Goal: Task Accomplishment & Management: Manage account settings

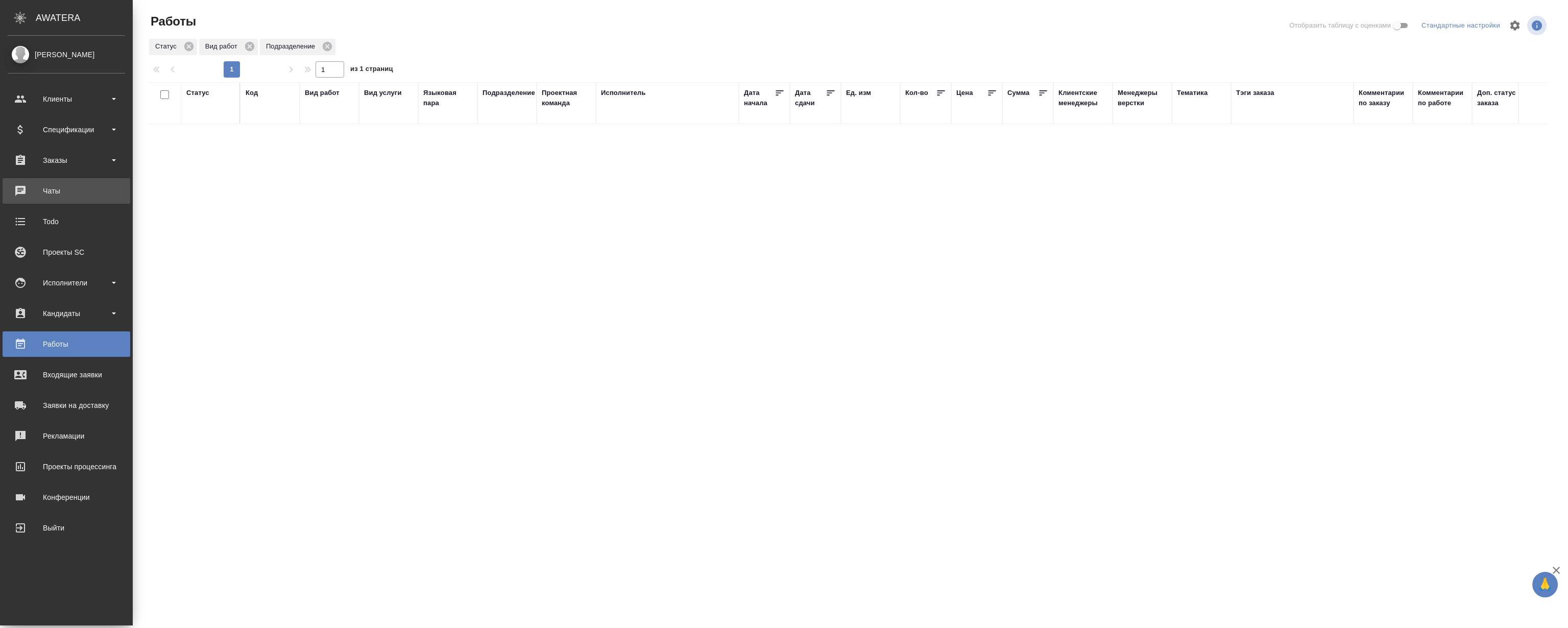
click at [54, 189] on div "Чаты" at bounding box center [67, 191] width 118 height 15
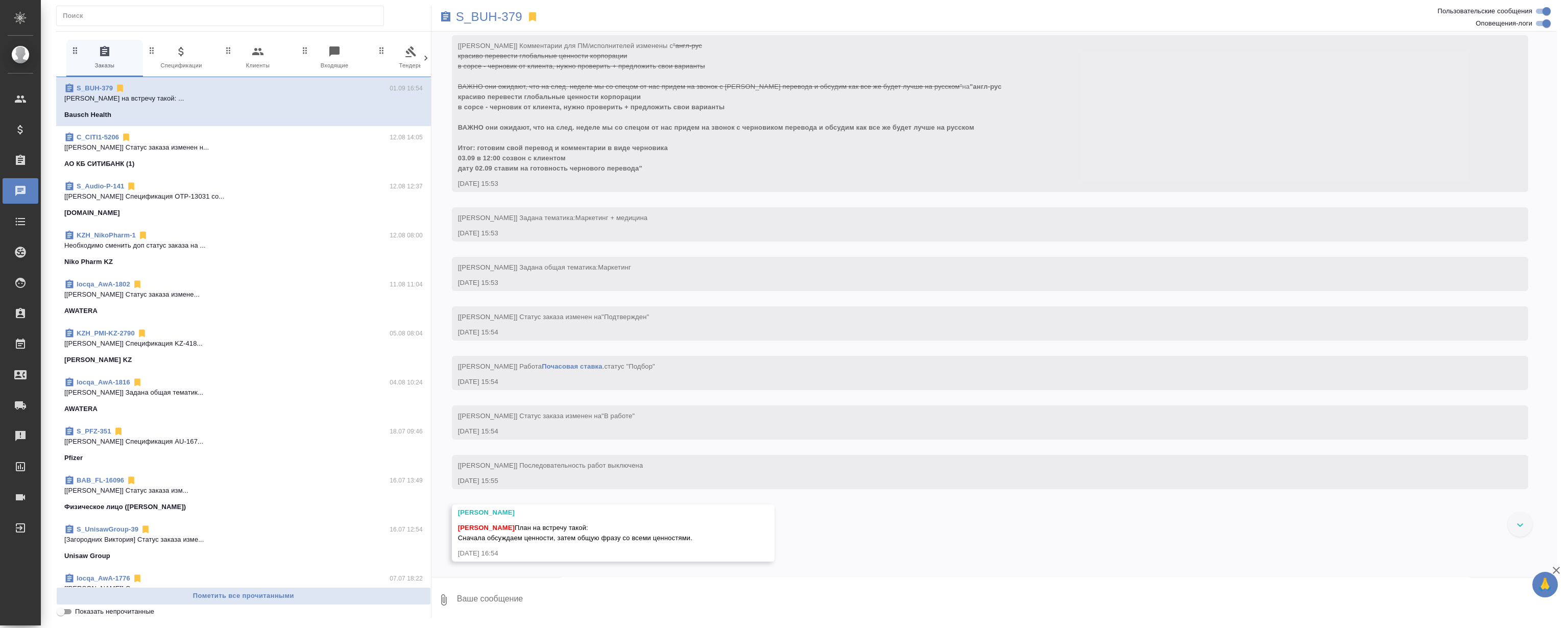
scroll to position [1438, 0]
click at [467, 15] on p "S_BUH-379" at bounding box center [489, 17] width 66 height 10
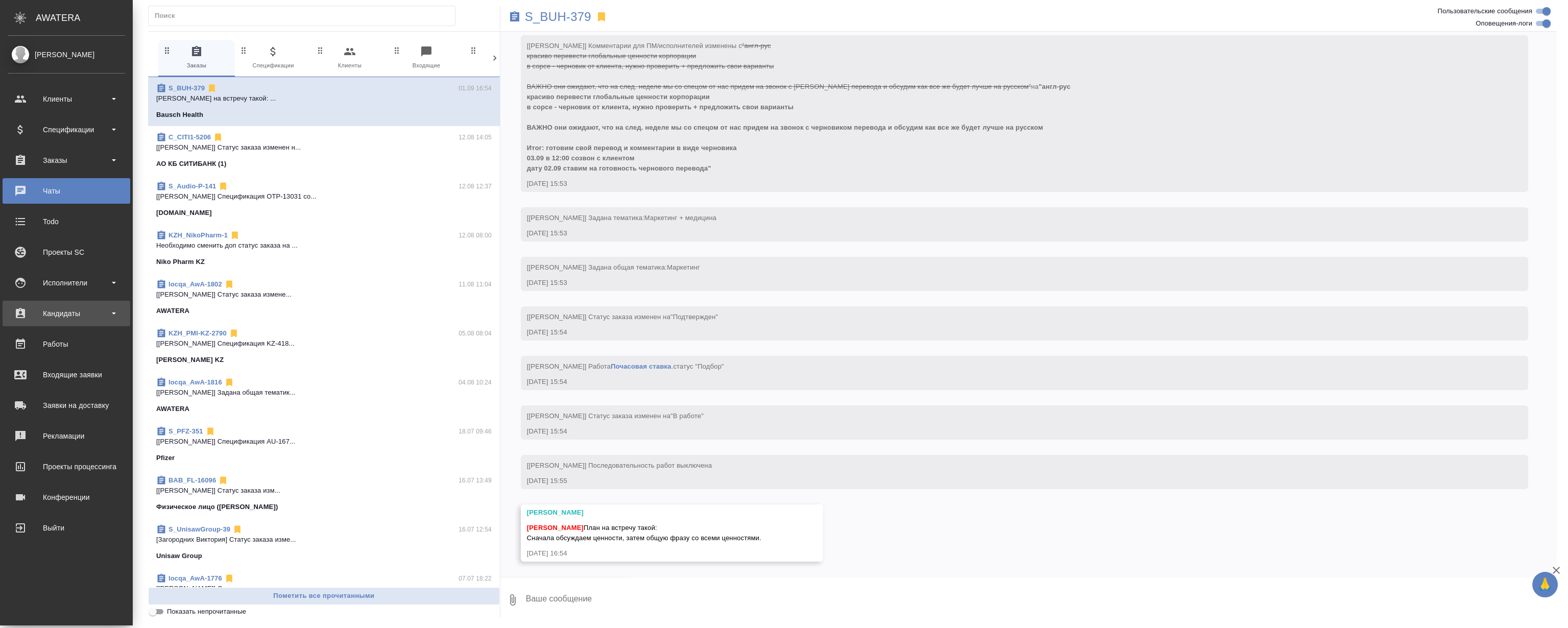
scroll to position [1448, 0]
drag, startPoint x: 66, startPoint y: 342, endPoint x: 126, endPoint y: 222, distance: 134.2
click at [66, 342] on div "Работы" at bounding box center [67, 344] width 118 height 15
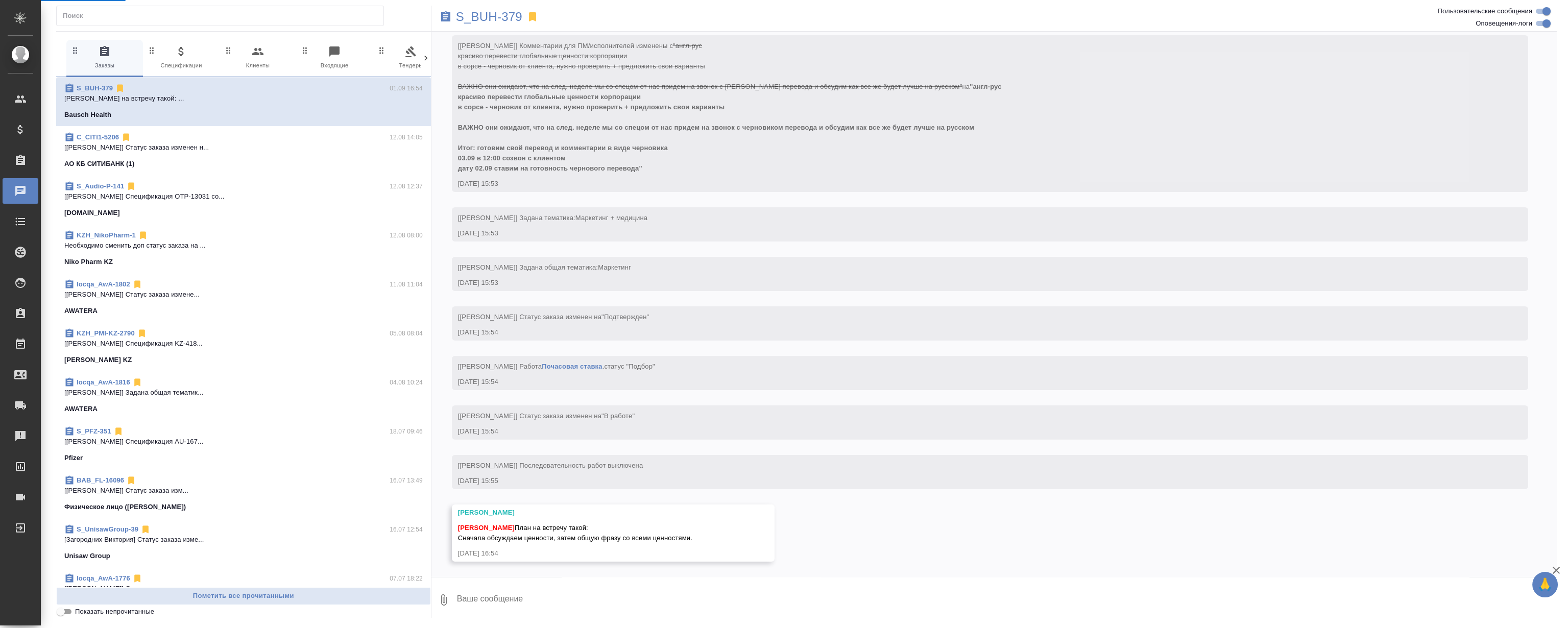
scroll to position [1438, 0]
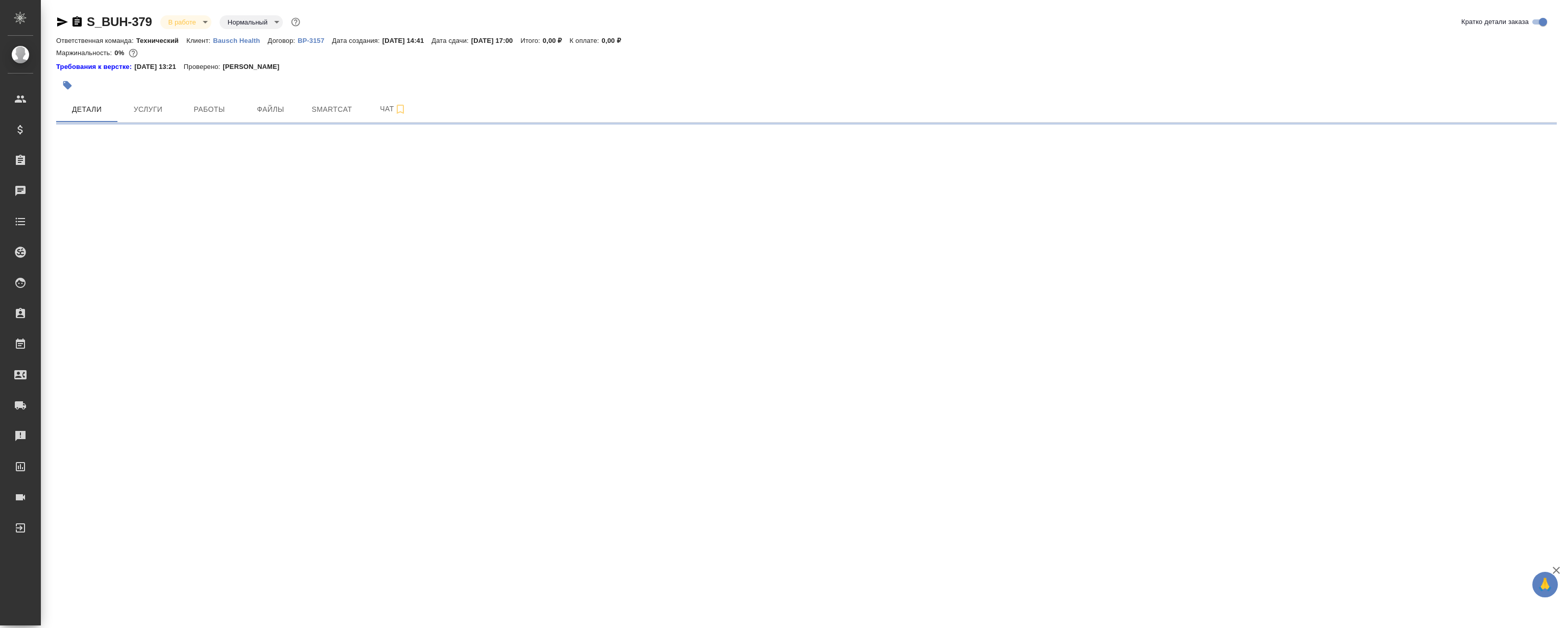
select select "RU"
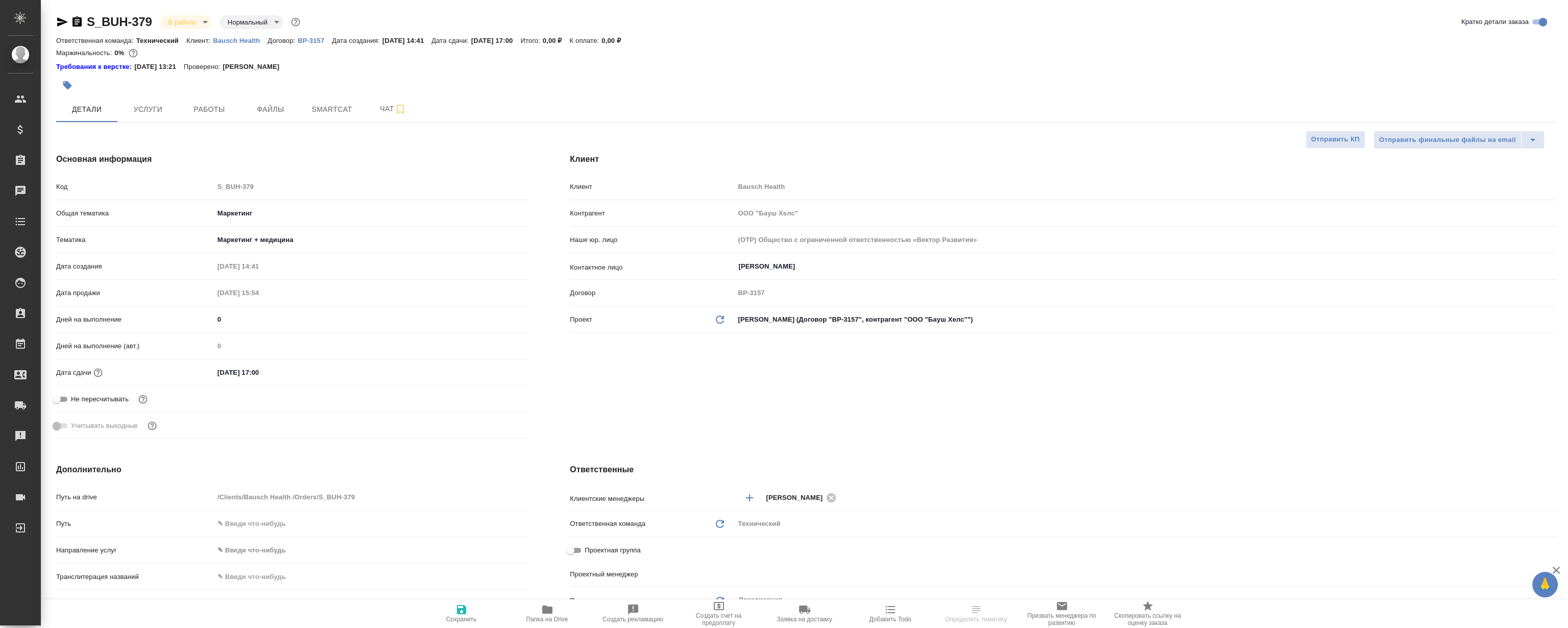
type textarea "x"
type input "[PERSON_NAME]"
type input "Переверзева Анна a.pereverzeva"
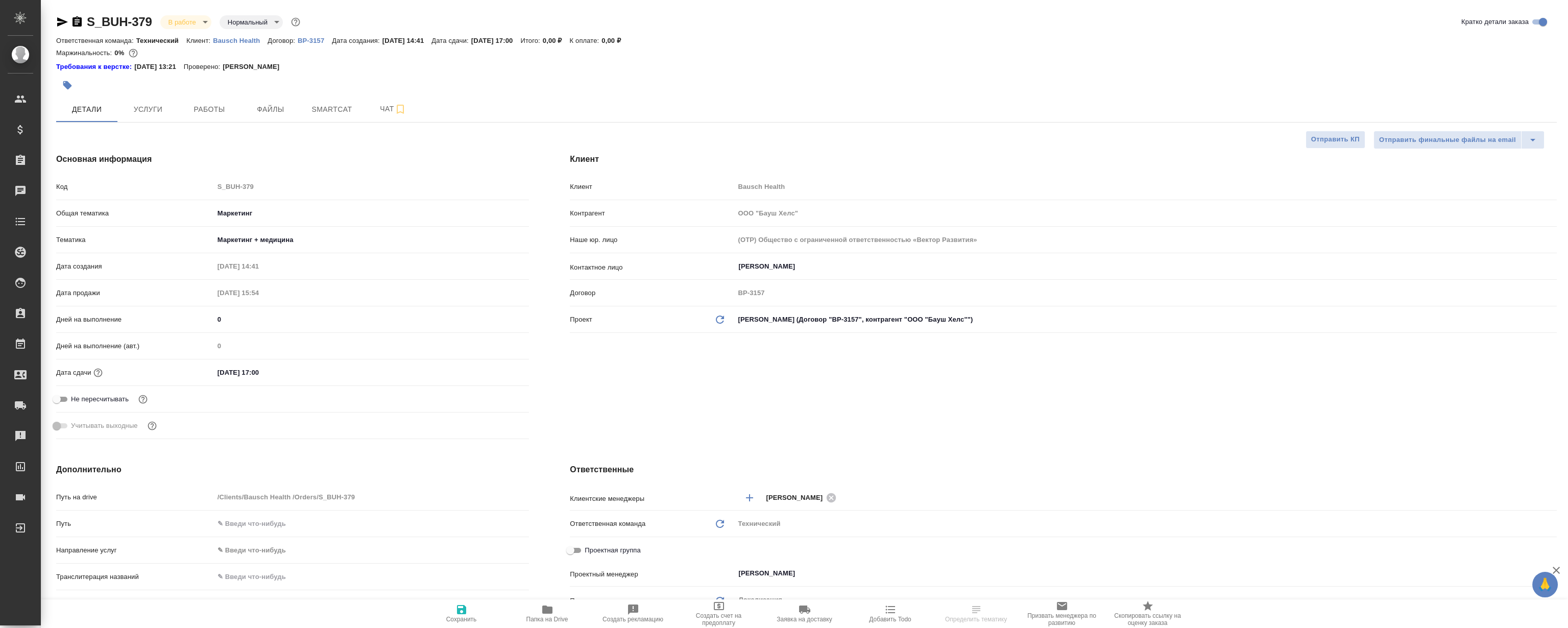
type textarea "x"
drag, startPoint x: 155, startPoint y: 13, endPoint x: 89, endPoint y: 9, distance: 66.1
click at [89, 9] on div "S_BUH-379 В работе inProgress Нормальный normal Кратко детали заказа Ответствен…" at bounding box center [807, 545] width 1512 height 1090
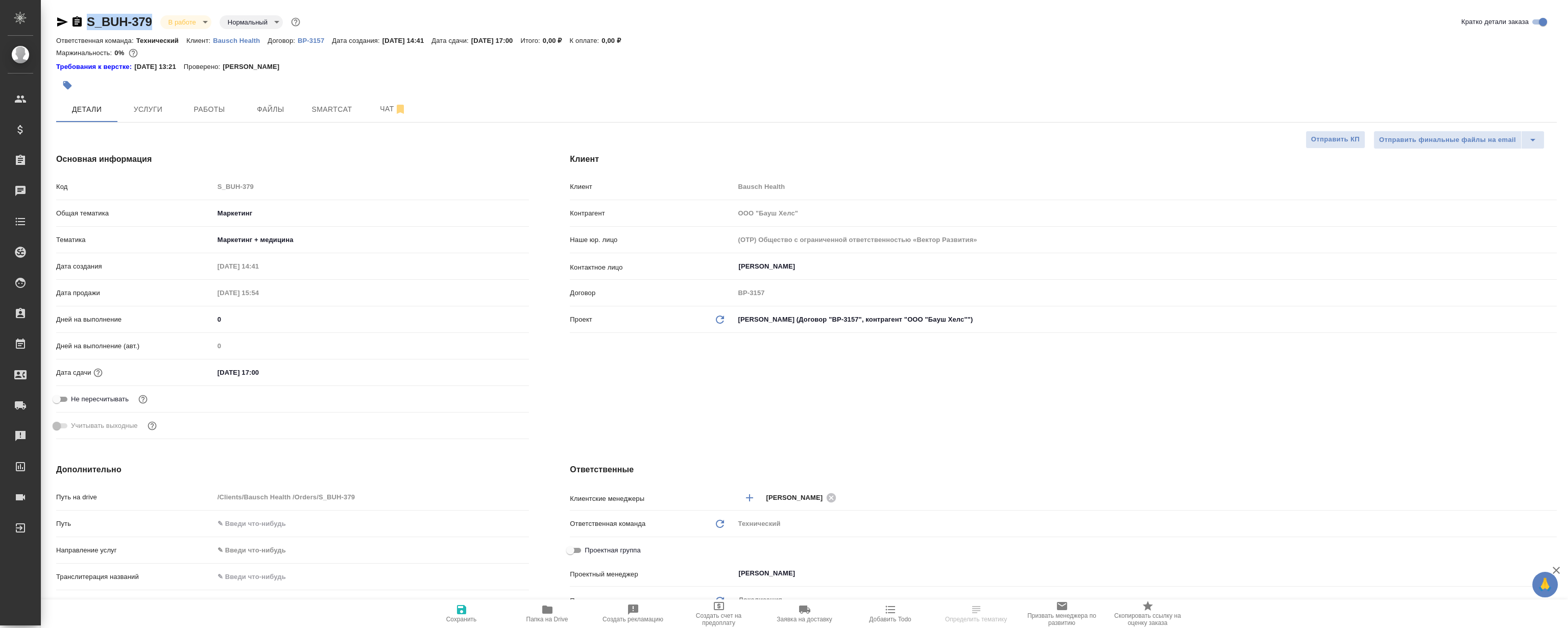
copy link "S_BUH-379"
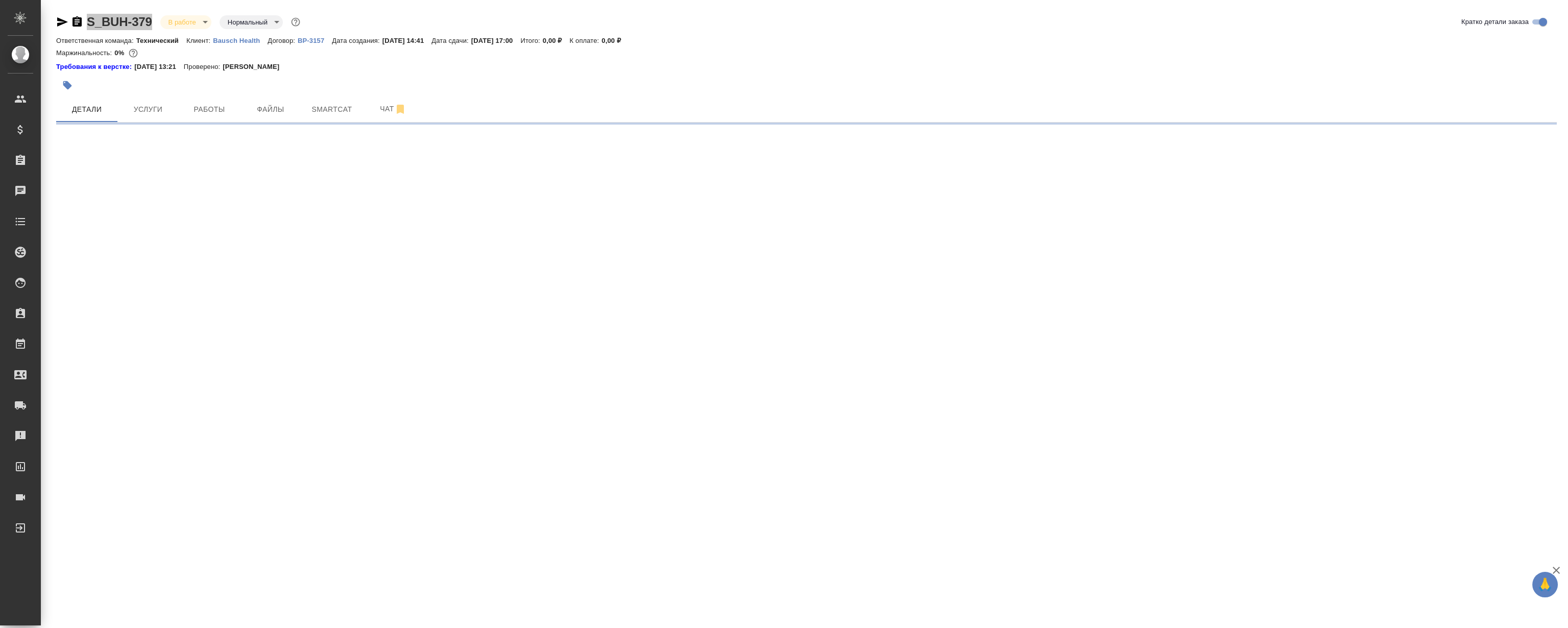
select select "RU"
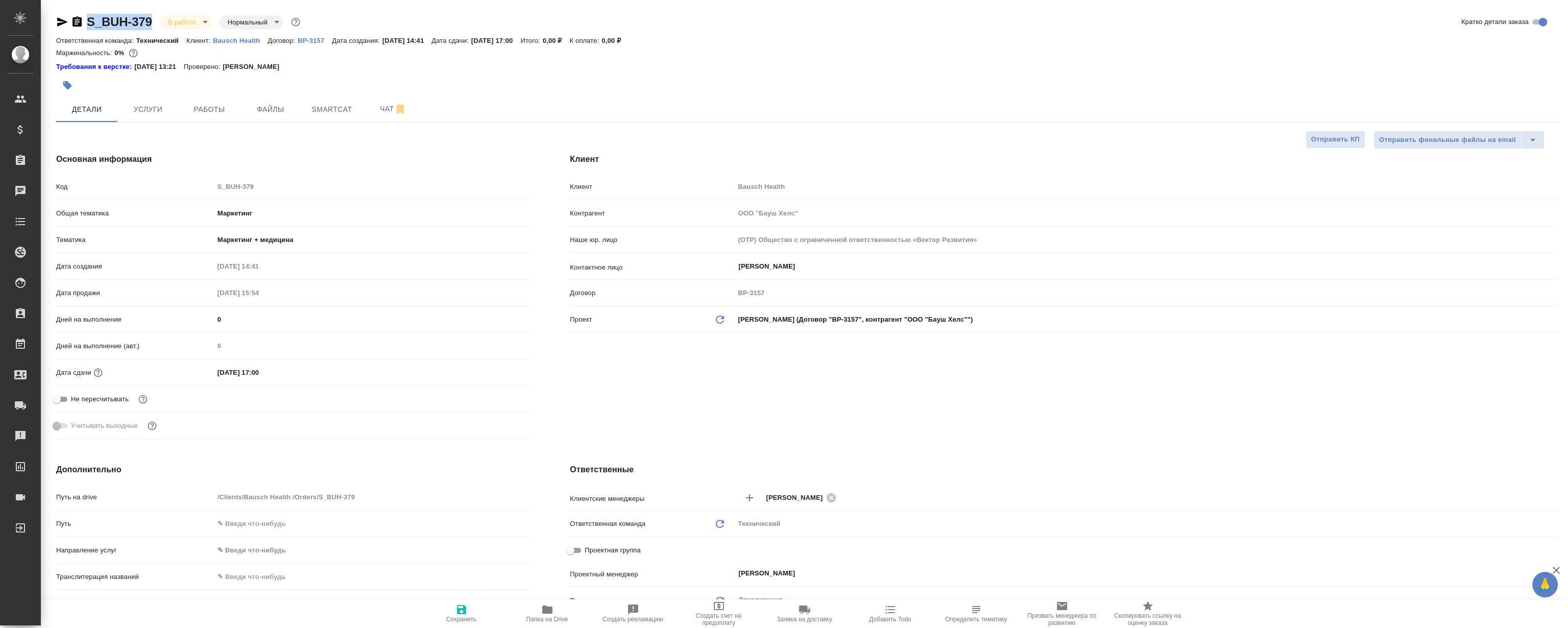
type textarea "x"
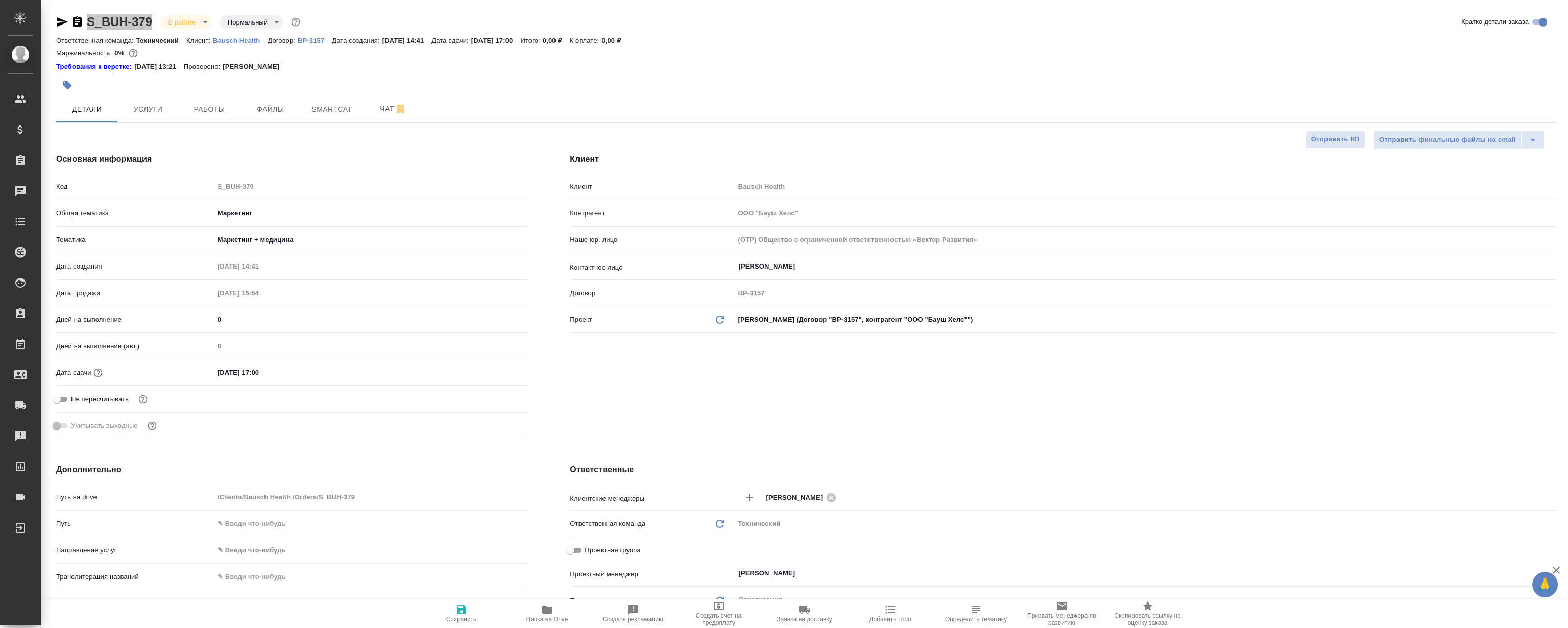
type textarea "x"
click at [370, 105] on span "Чат" at bounding box center [393, 109] width 49 height 13
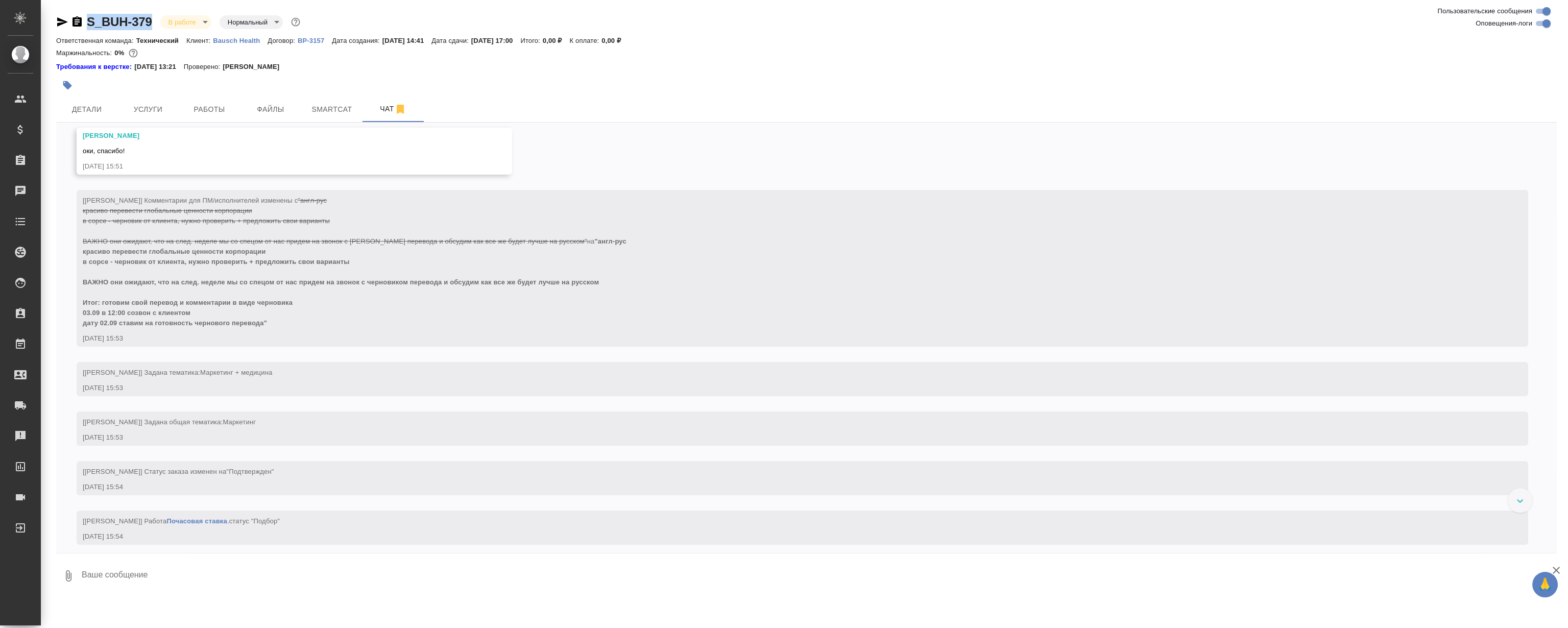
scroll to position [1300, 0]
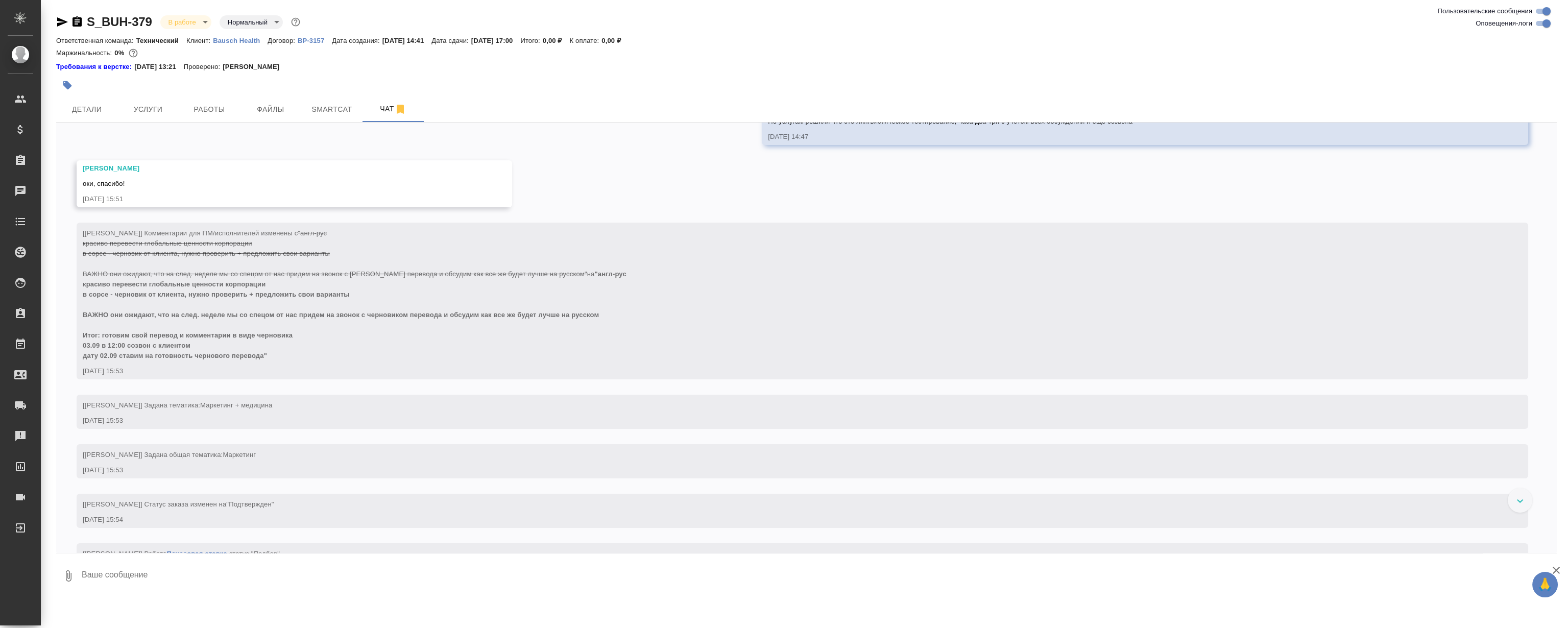
click at [589, 190] on div "27.08, среда [Никифорова Валерия] Клиент оставил комментарий: "Расчет по словам…" at bounding box center [807, 337] width 1501 height 430
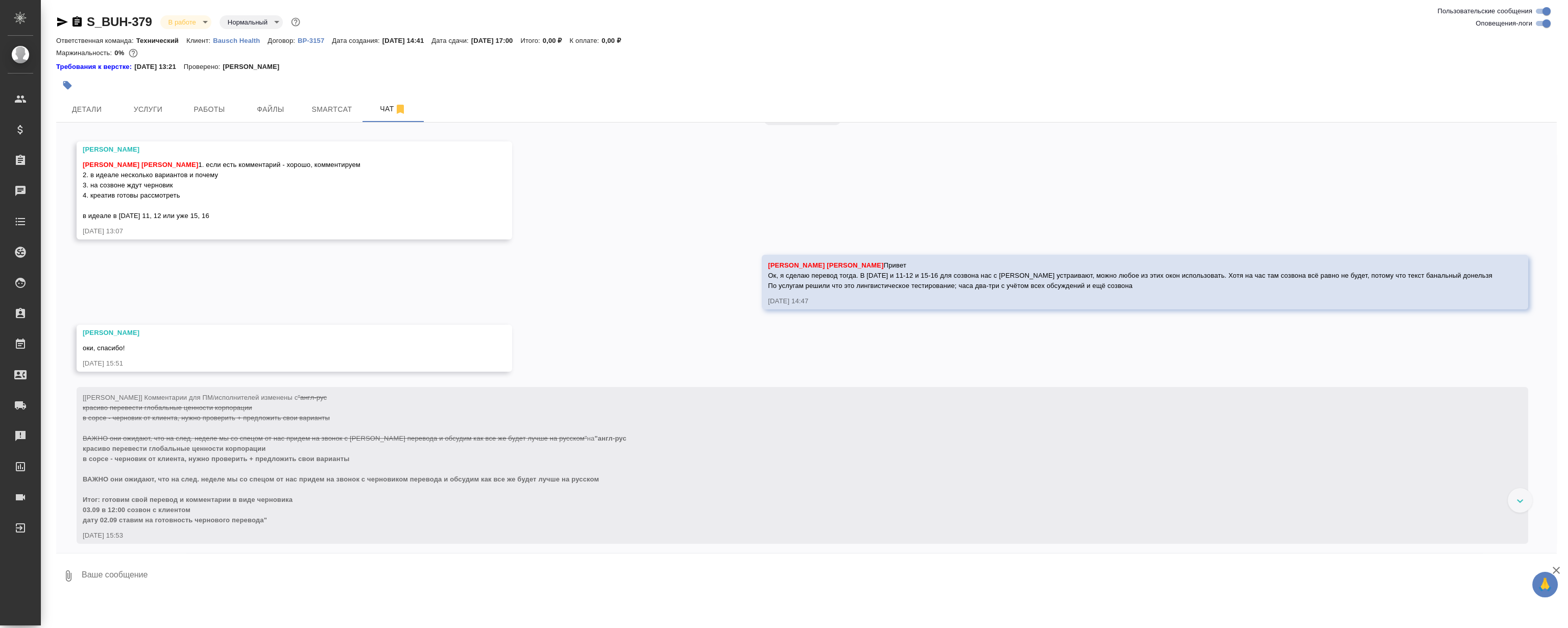
scroll to position [1115, 0]
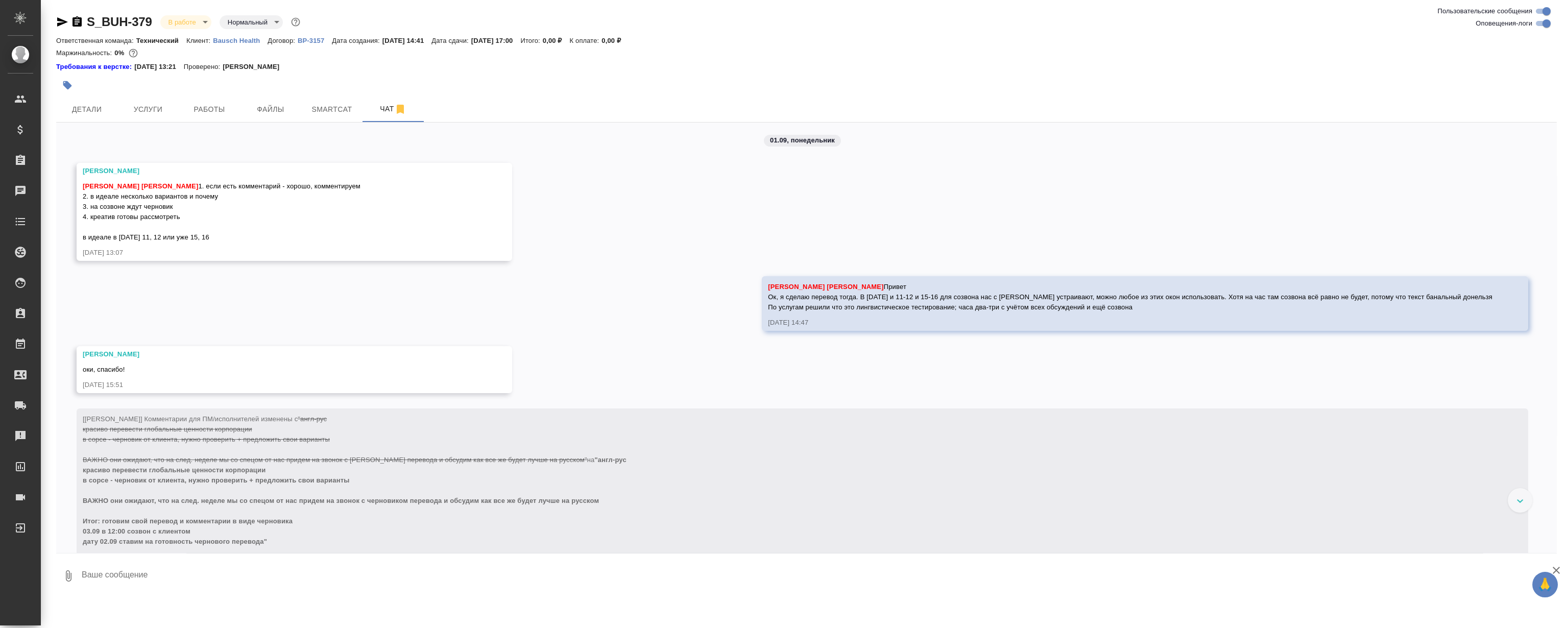
click at [589, 190] on div "27.08, среда [Никифорова Валерия] Клиент оставил комментарий: "Расчет по словам…" at bounding box center [807, 337] width 1501 height 430
click at [613, 168] on div "27.08, среда [Никифорова Валерия] Клиент оставил комментарий: "Расчет по словам…" at bounding box center [807, 337] width 1501 height 430
click at [615, 174] on div "27.08, среда [Никифорова Валерия] Клиент оставил комментарий: "Расчет по словам…" at bounding box center [807, 337] width 1501 height 430
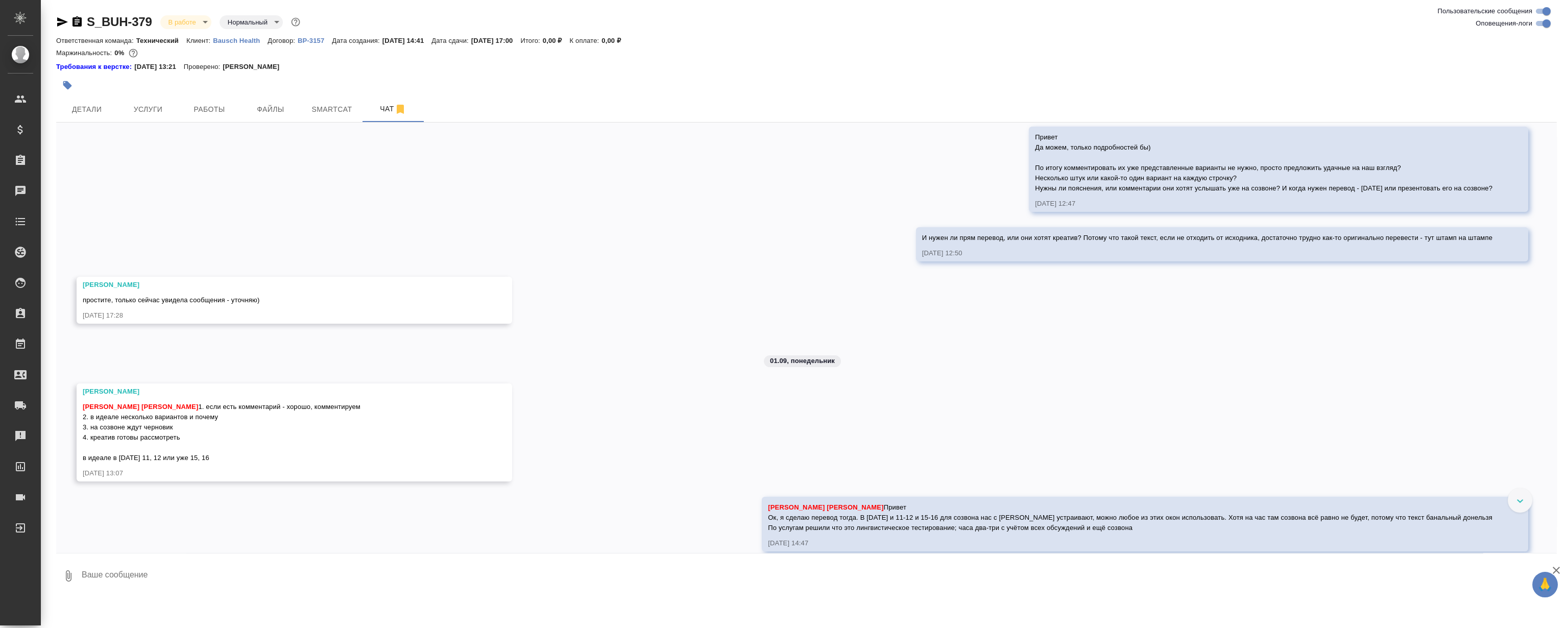
scroll to position [883, 0]
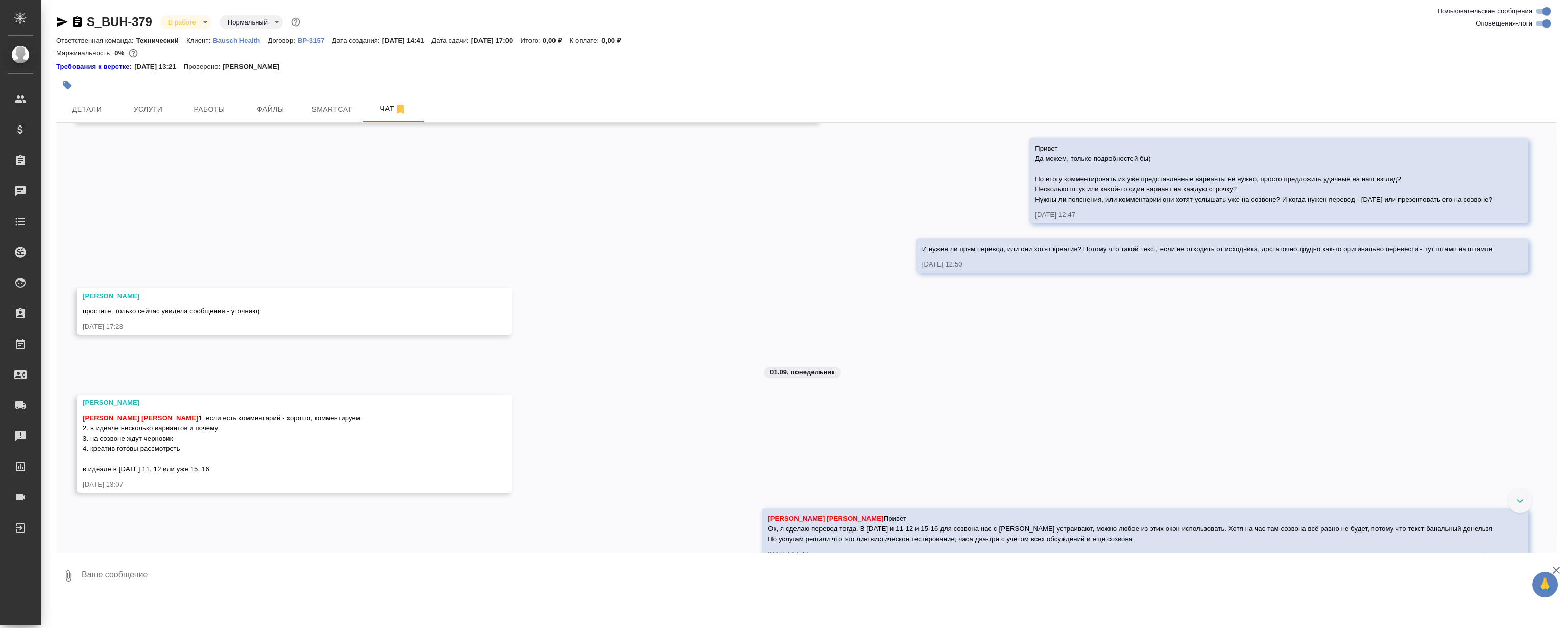
click at [663, 227] on div "27.08, среда [Никифорова Валерия] Клиент оставил комментарий: "Расчет по словам…" at bounding box center [807, 337] width 1501 height 430
click at [663, 221] on div "27.08, среда [Никифорова Валерия] Клиент оставил комментарий: "Расчет по словам…" at bounding box center [807, 337] width 1501 height 430
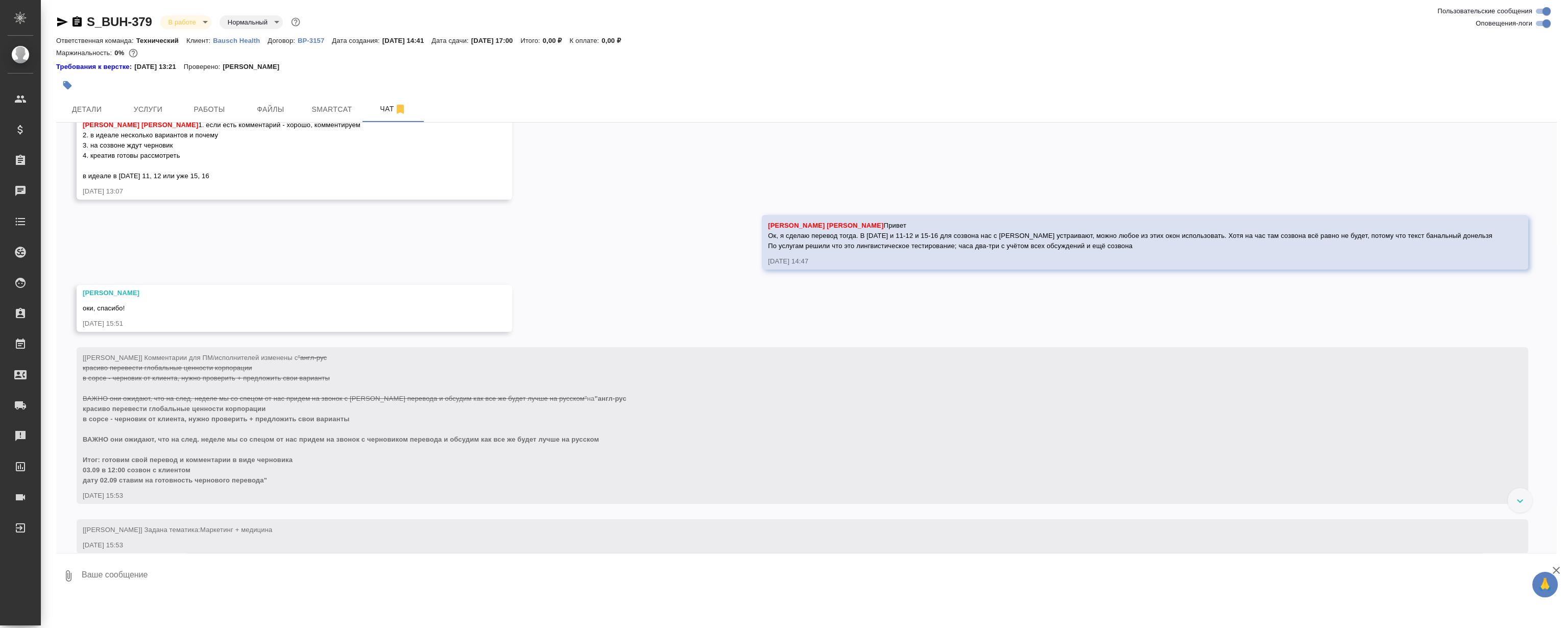
scroll to position [1254, 0]
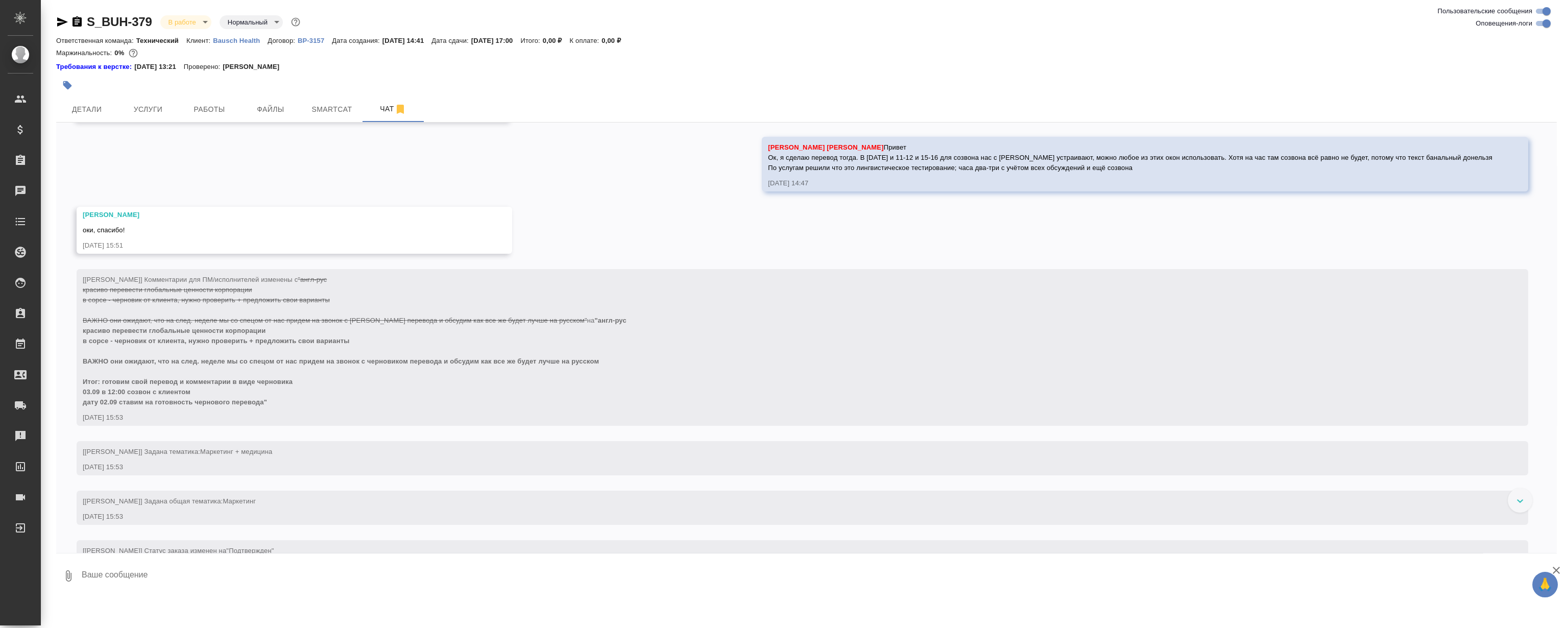
click at [685, 319] on div "[Никифорова Валерия] Комментарии для ПМ/исполнителей изменены с "англ-рус краси…" at bounding box center [788, 340] width 1410 height 135
click at [637, 200] on div "27.08, среда [Никифорова Валерия] Клиент оставил комментарий: "Расчет по словам…" at bounding box center [807, 337] width 1501 height 430
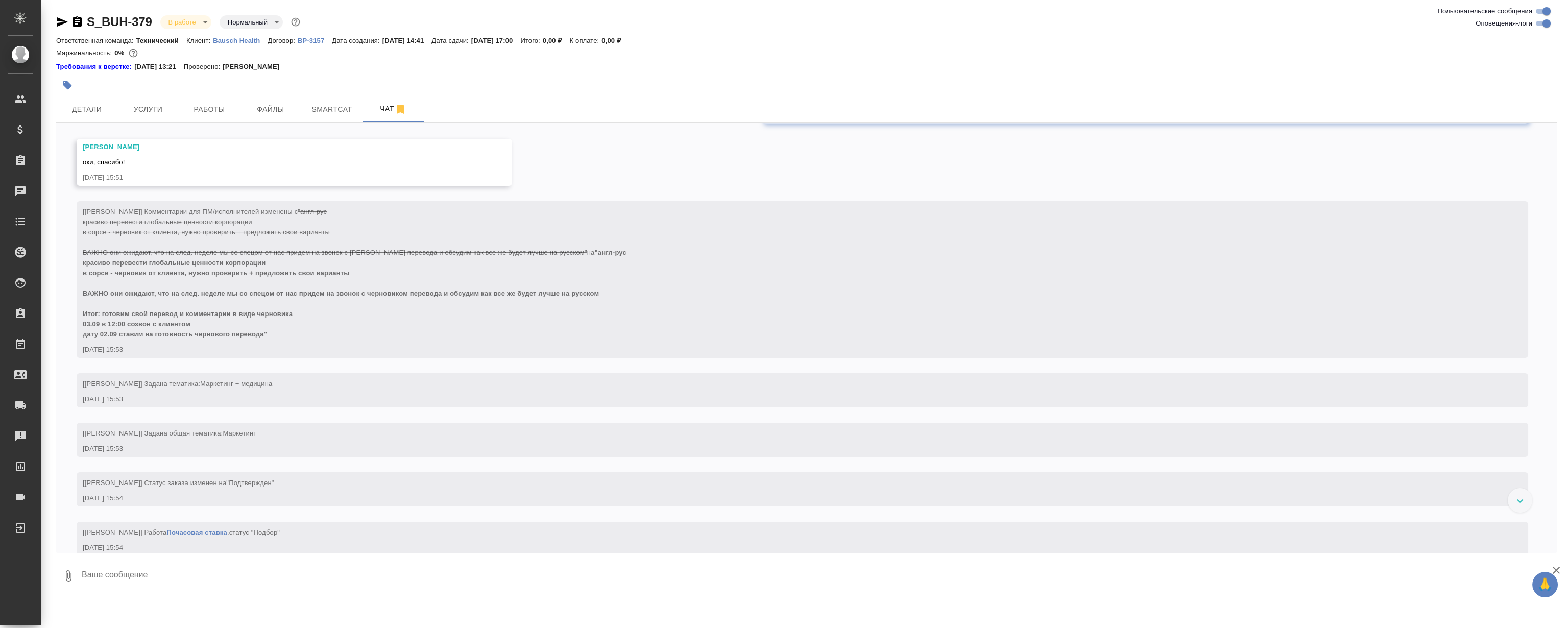
scroll to position [1347, 0]
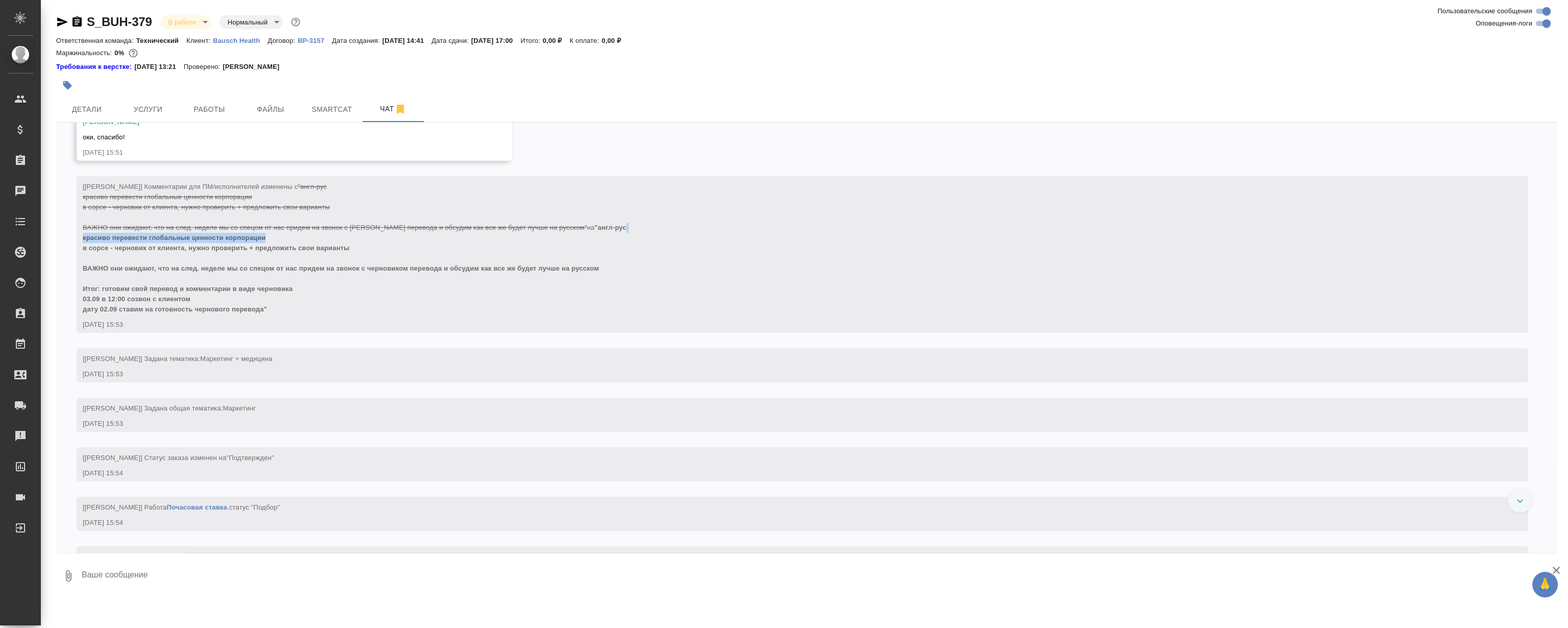
click at [683, 242] on div "[Никифорова Валерия] Комментарии для ПМ/исполнителей изменены с "англ-рус краси…" at bounding box center [788, 247] width 1410 height 135
click at [715, 252] on div "[Никифорова Валерия] Комментарии для ПМ/исполнителей изменены с "англ-рус краси…" at bounding box center [788, 247] width 1410 height 135
click at [744, 253] on div "[Никифорова Валерия] Комментарии для ПМ/исполнителей изменены с "англ-рус краси…" at bounding box center [788, 247] width 1410 height 135
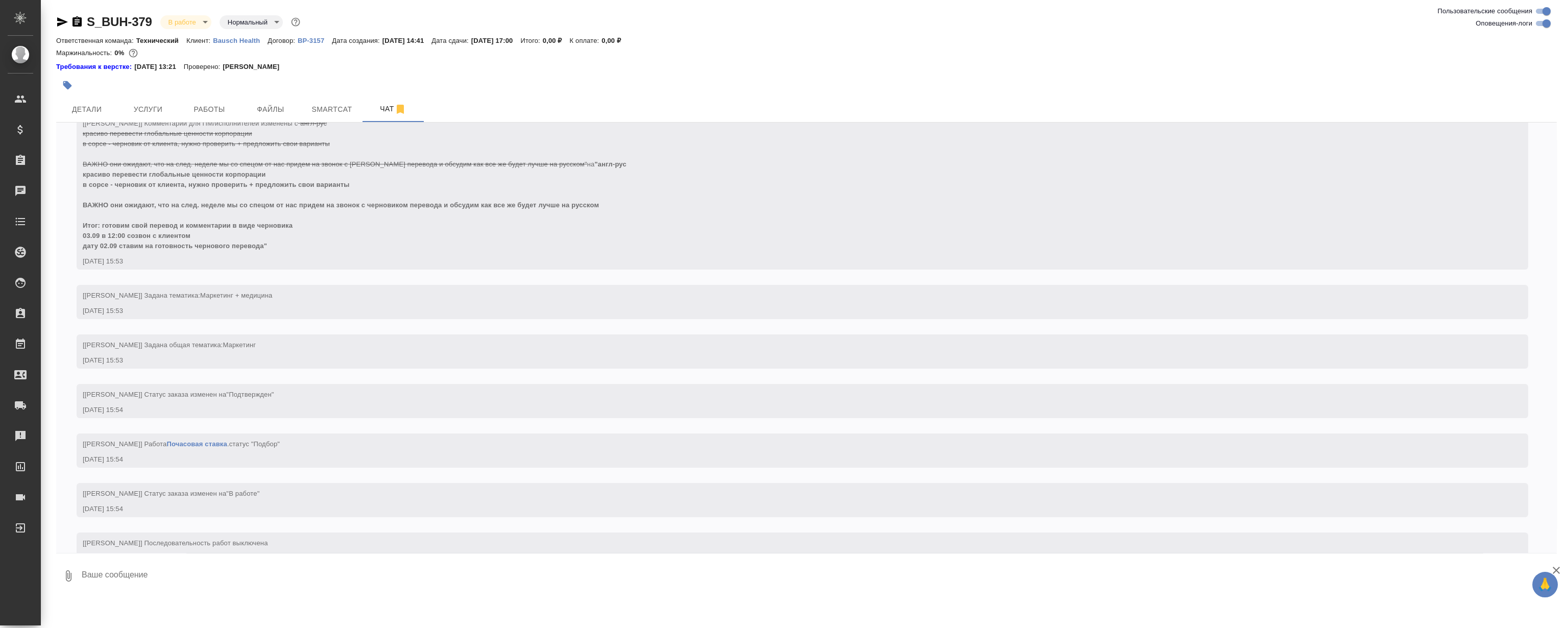
scroll to position [1532, 0]
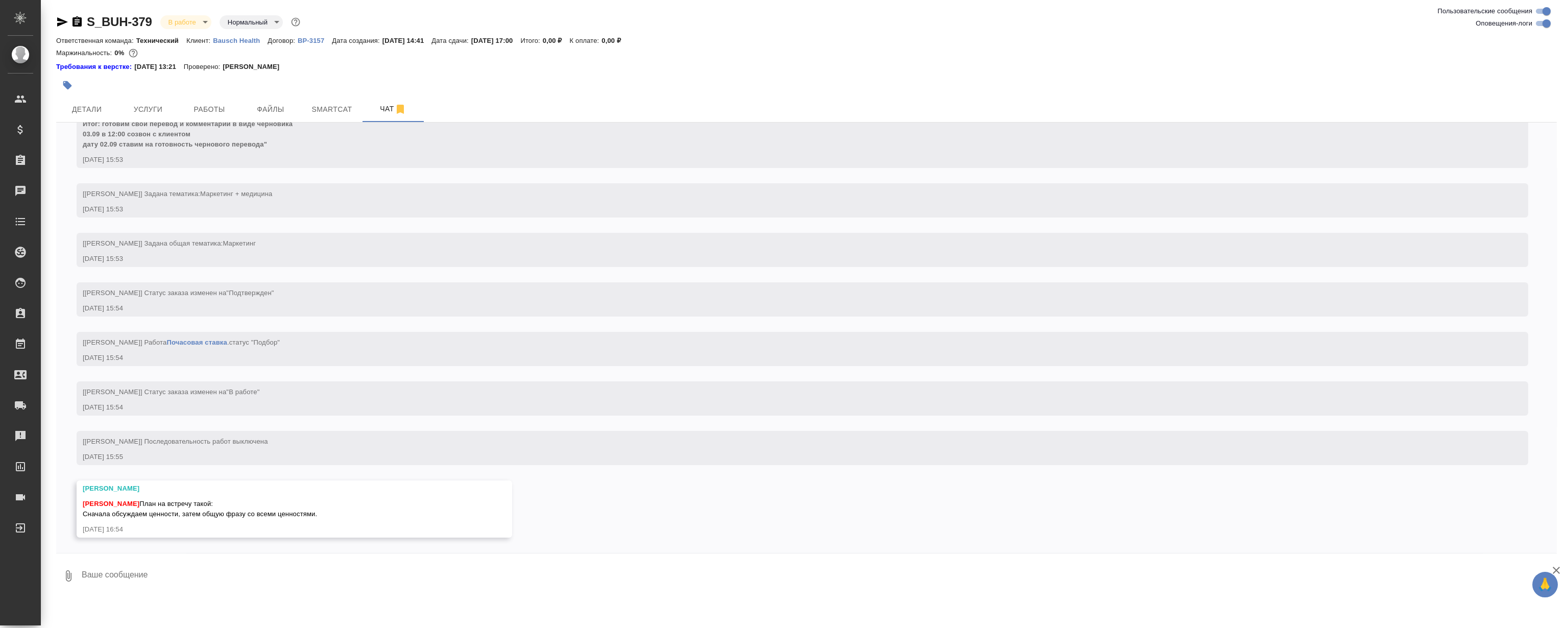
click at [720, 254] on div "01.09.25, 15:53" at bounding box center [788, 259] width 1410 height 10
click at [711, 285] on div "[Никифорова Валерия] Статус заказа изменен на "Подтвержден"" at bounding box center [788, 291] width 1410 height 13
click at [826, 289] on div "[Никифорова Валерия] Статус заказа изменен на "Подтвержден" 01.09.25, 15:54" at bounding box center [788, 299] width 1410 height 28
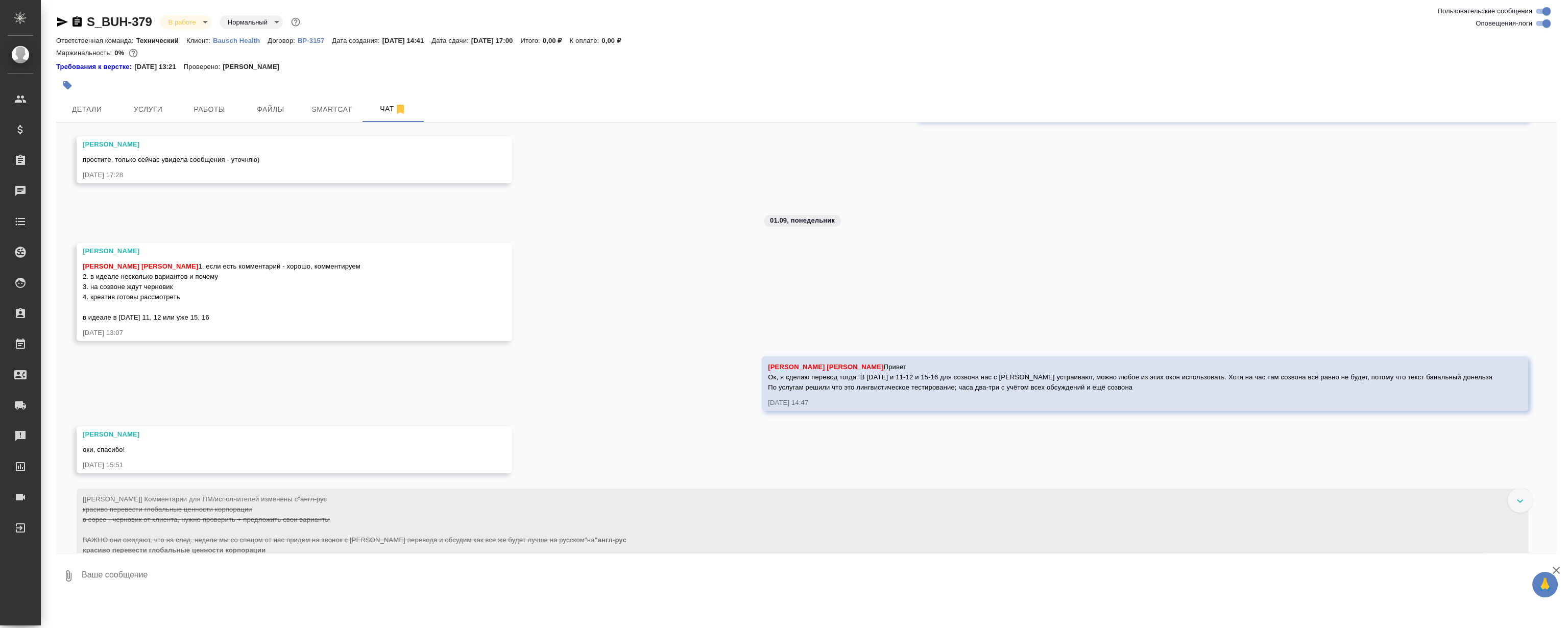
scroll to position [1022, 0]
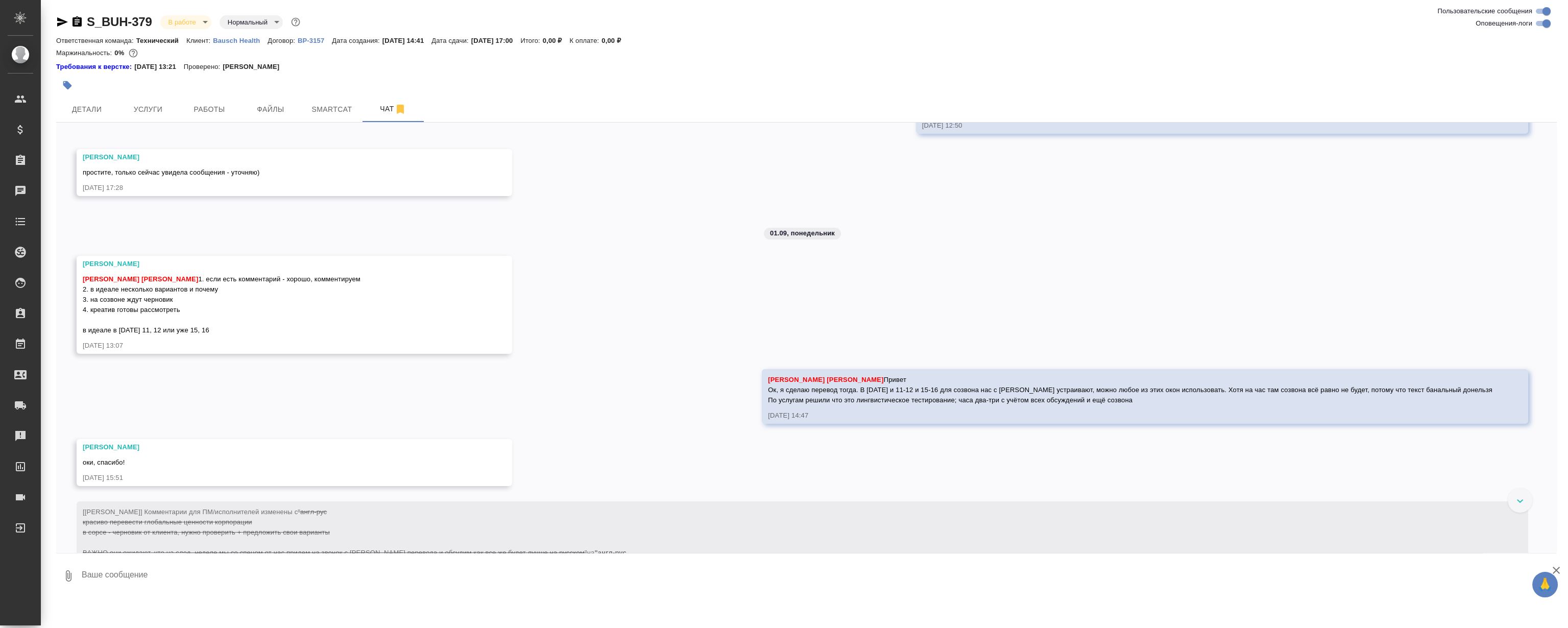
click at [770, 228] on p "01.09, понедельник" at bounding box center [802, 233] width 65 height 10
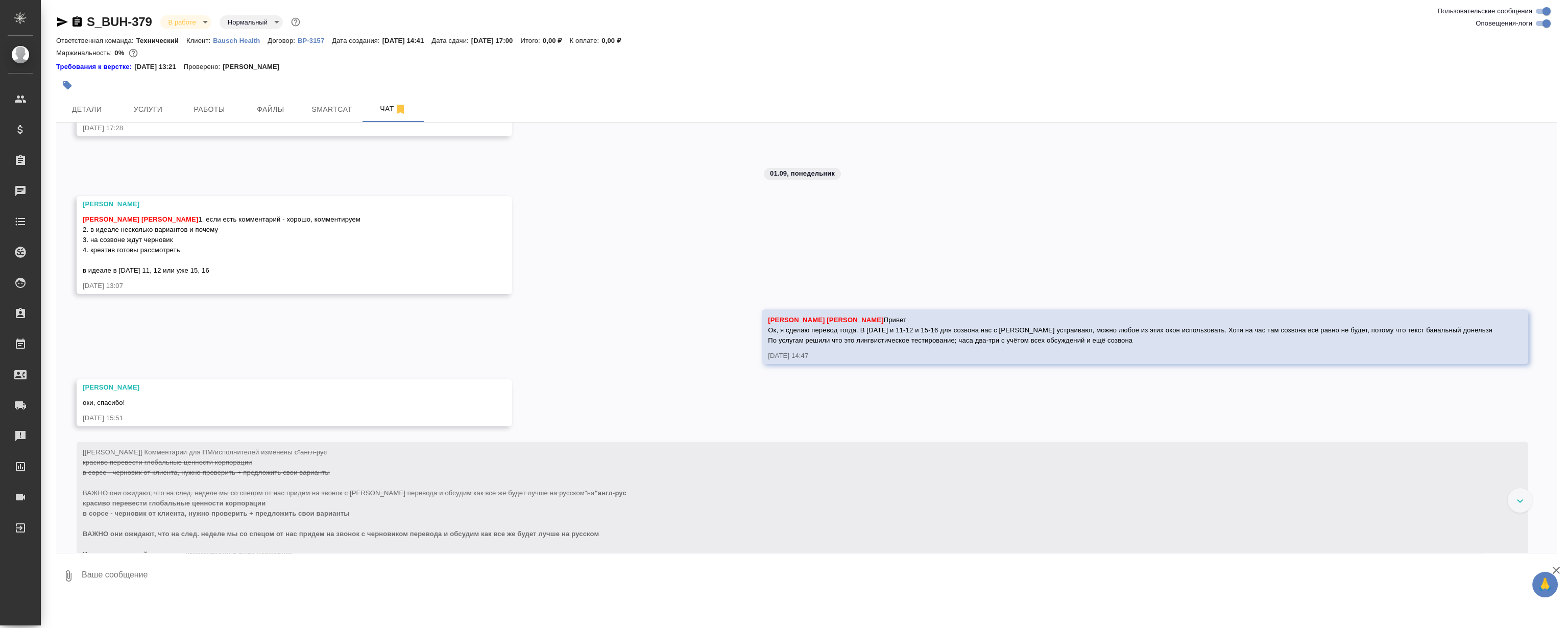
scroll to position [976, 0]
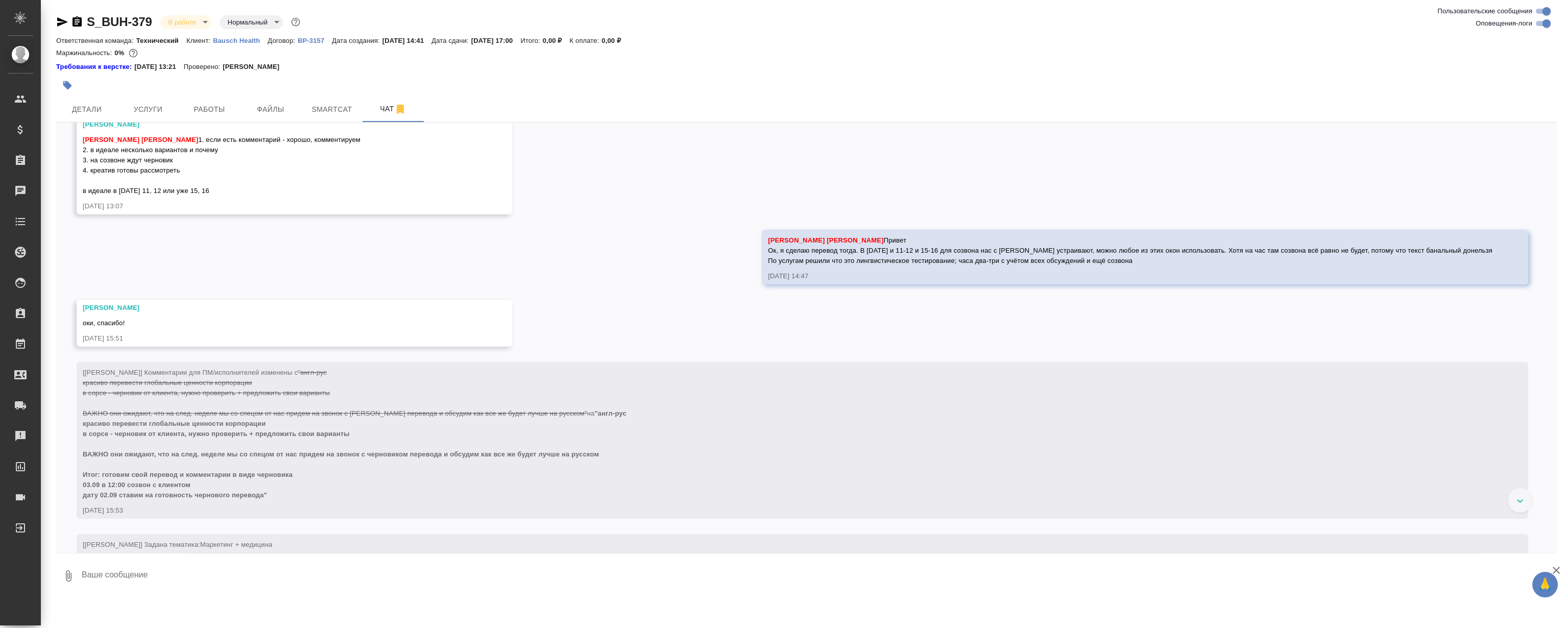
click at [668, 253] on div "27.08, среда [Никифорова Валерия] Клиент оставил комментарий: "Расчет по словам…" at bounding box center [807, 337] width 1501 height 430
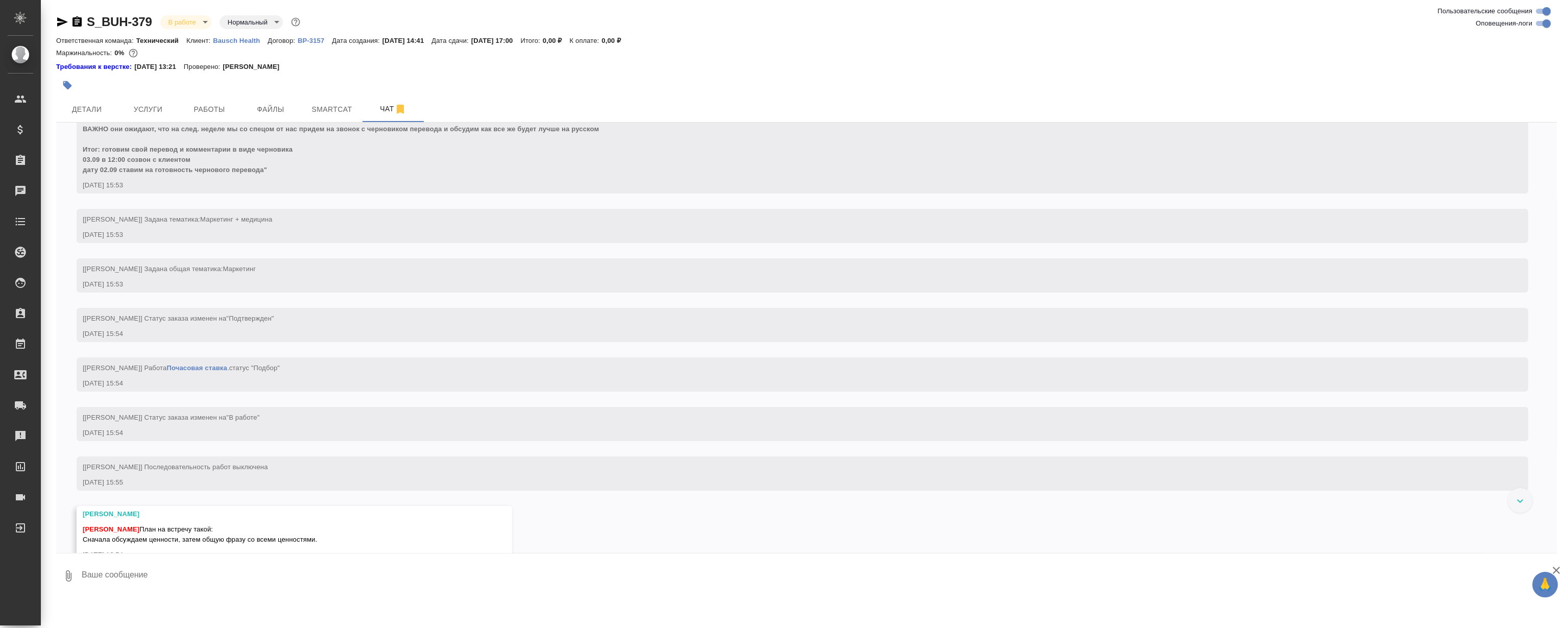
scroll to position [1486, 0]
click at [378, 190] on div "01.09.25, 15:53" at bounding box center [788, 185] width 1410 height 10
drag, startPoint x: 273, startPoint y: 179, endPoint x: 81, endPoint y: 181, distance: 192.0
click at [81, 181] on div "[Никифорова Валерия] Комментарии для ПМ/исполнителей изменены с "англ-рус краси…" at bounding box center [802, 115] width 1452 height 157
copy span "дату 02.09 ставим на готовность чернового перевода""
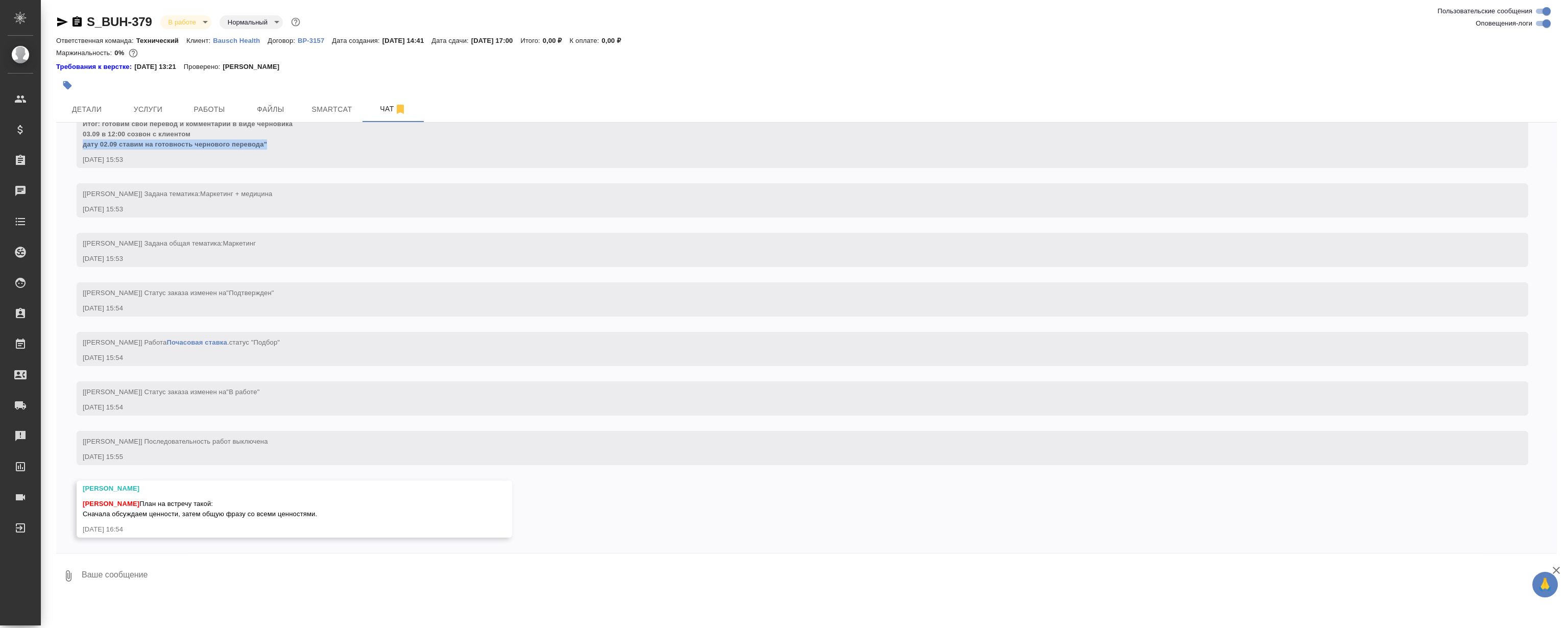
scroll to position [1532, 0]
click at [267, 578] on textarea at bounding box center [819, 576] width 1476 height 35
type textarea """
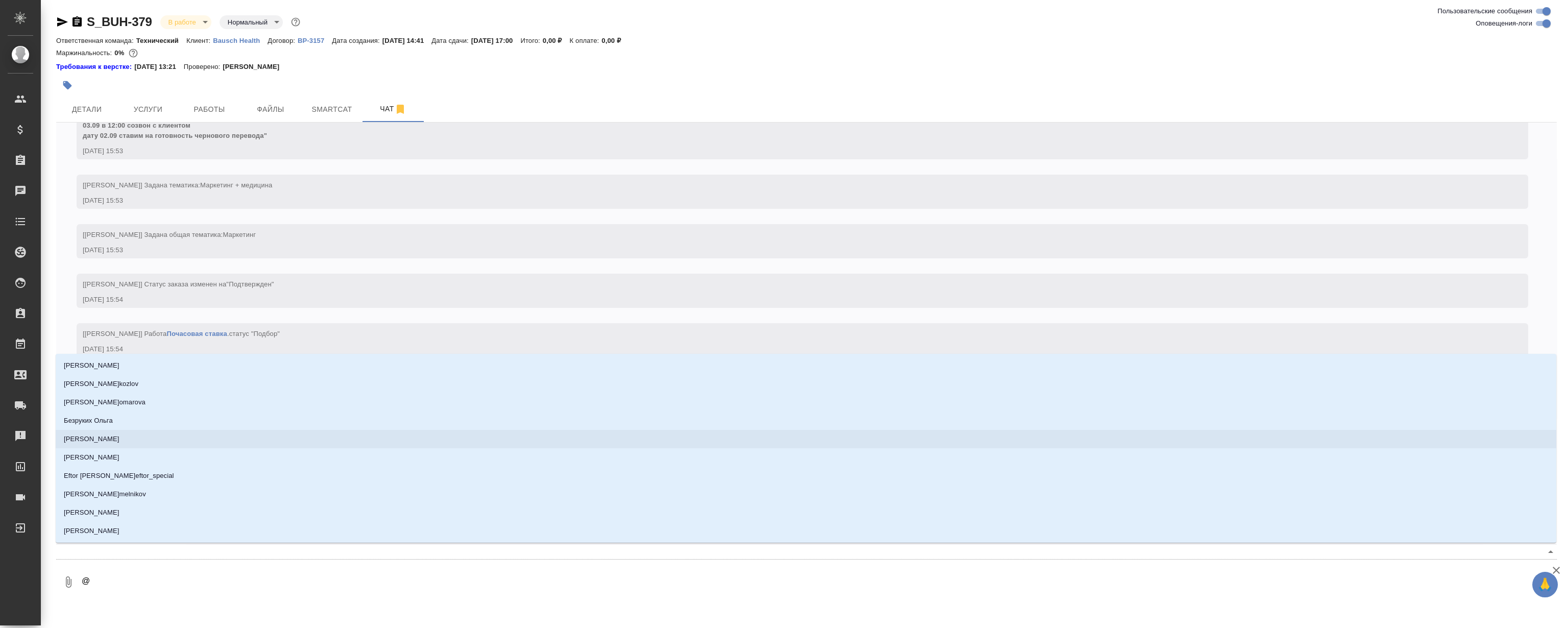
type textarea "@Н"
type input "Н"
type textarea "@Ни"
type input "Ни"
type textarea "@Ник"
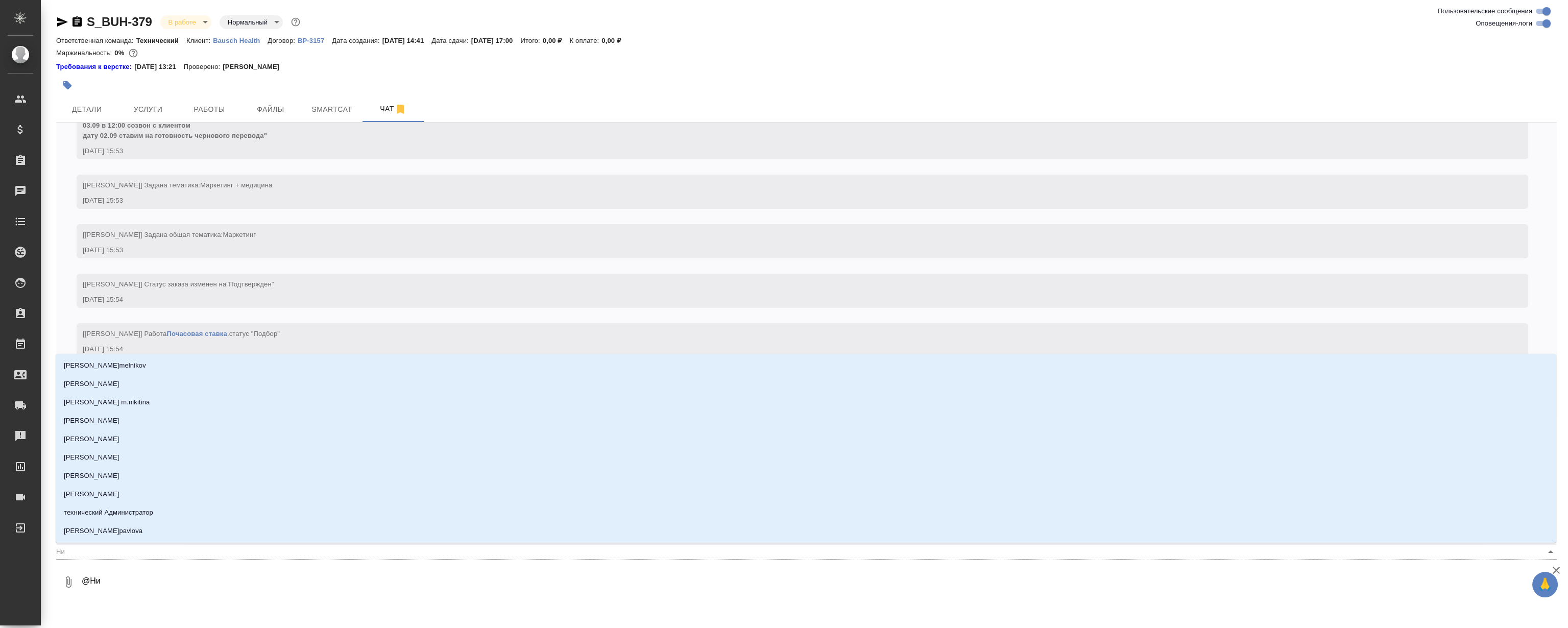
type input "Ник"
type textarea "@Ники"
type input "Ники"
type textarea "@Никиф"
type input "Никиф"
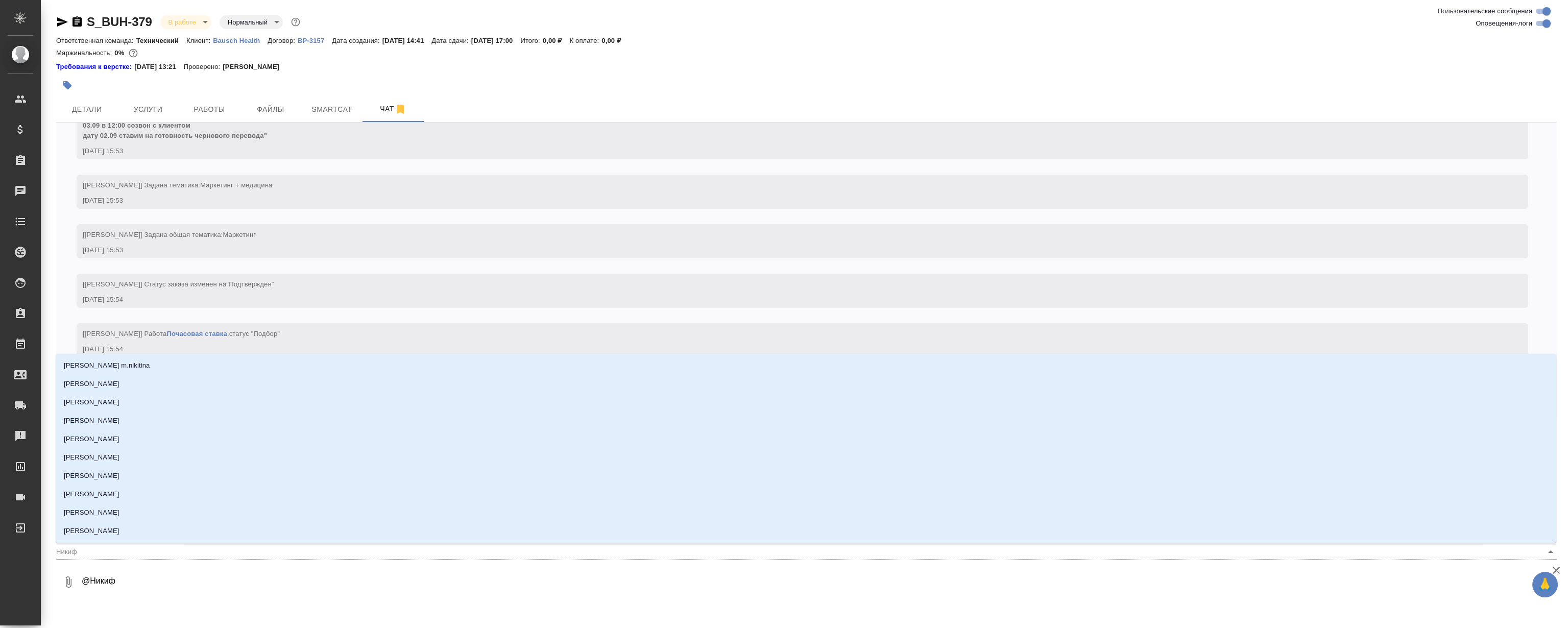
type textarea "@Никифи"
type input "Никифи"
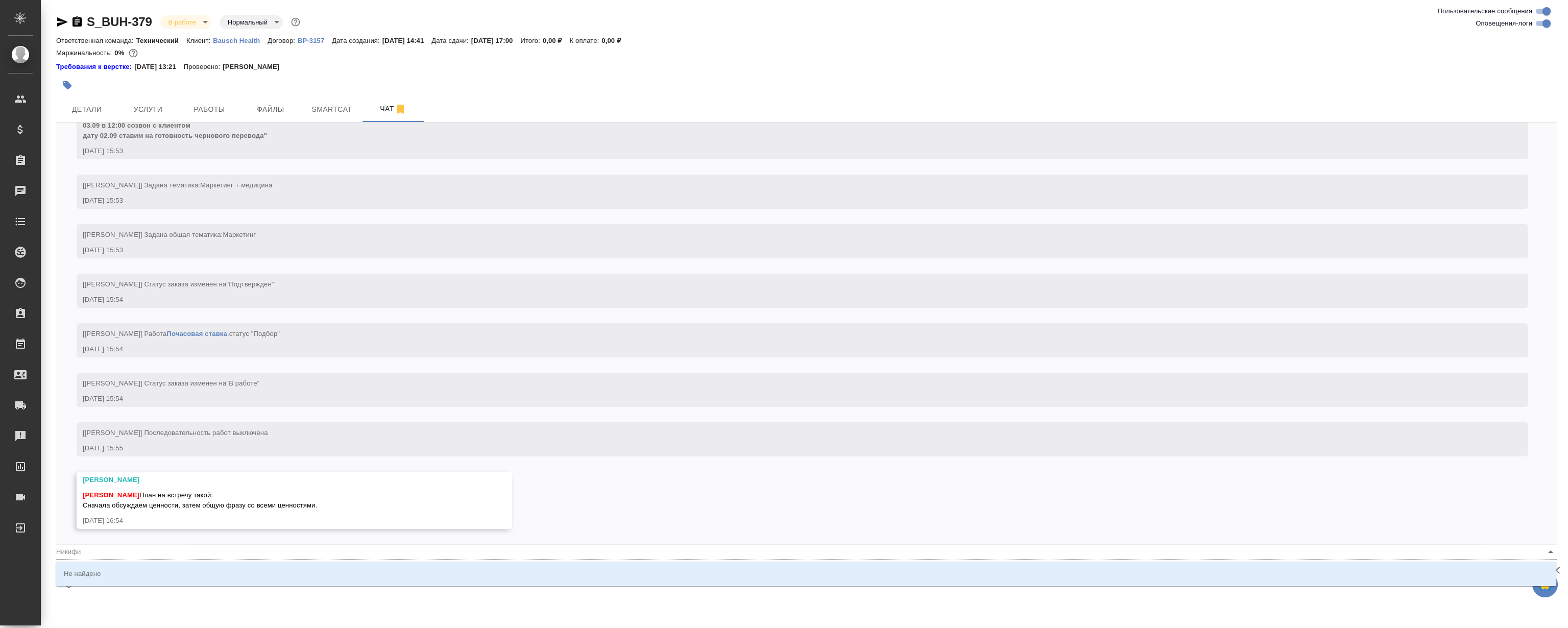
type textarea "@Никиф"
type input "Никиф"
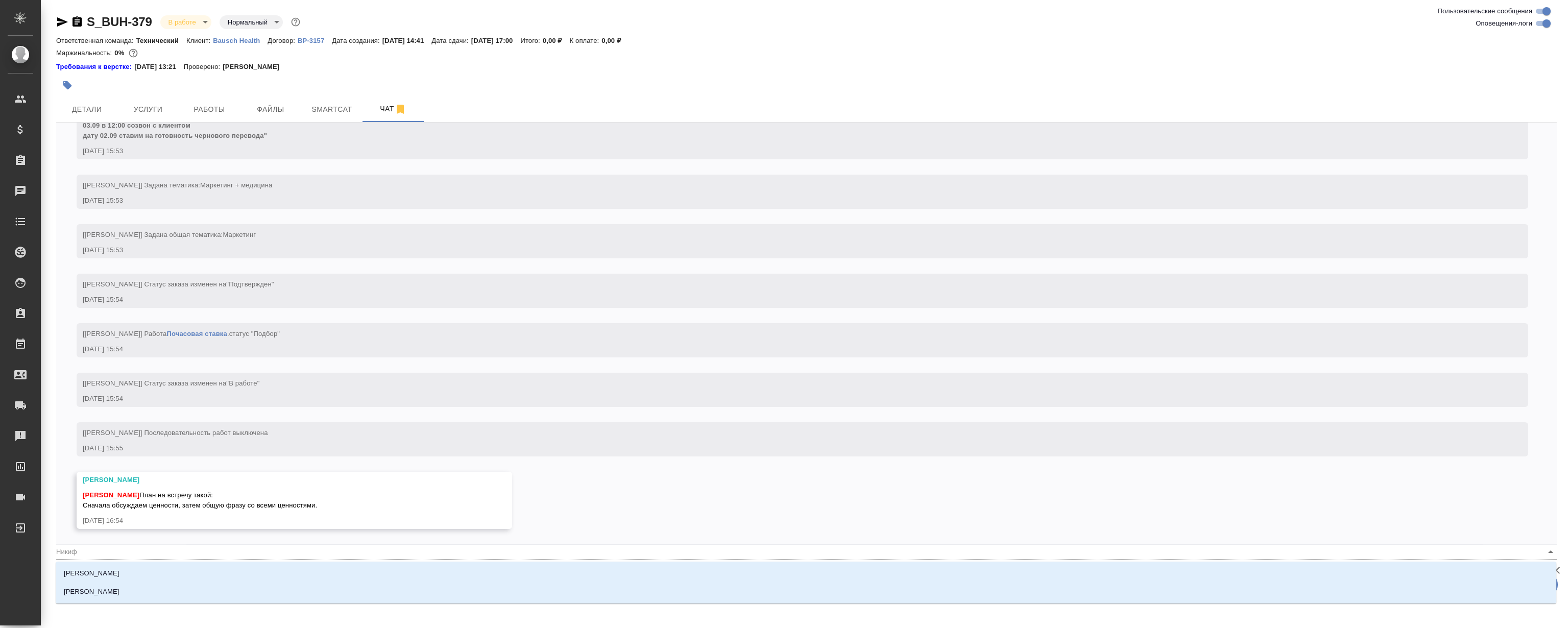
type textarea "@Ники"
type input "Ники"
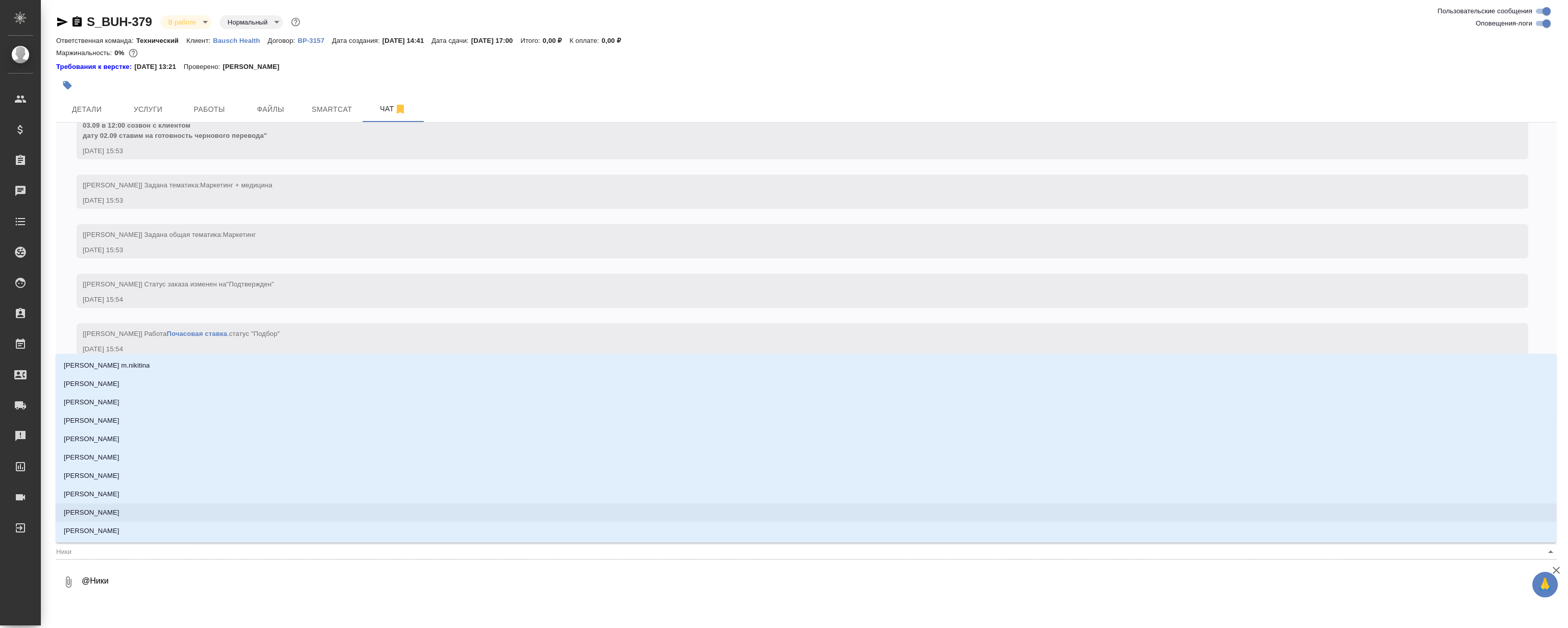
type textarea "@Никиф"
type input "Никиф"
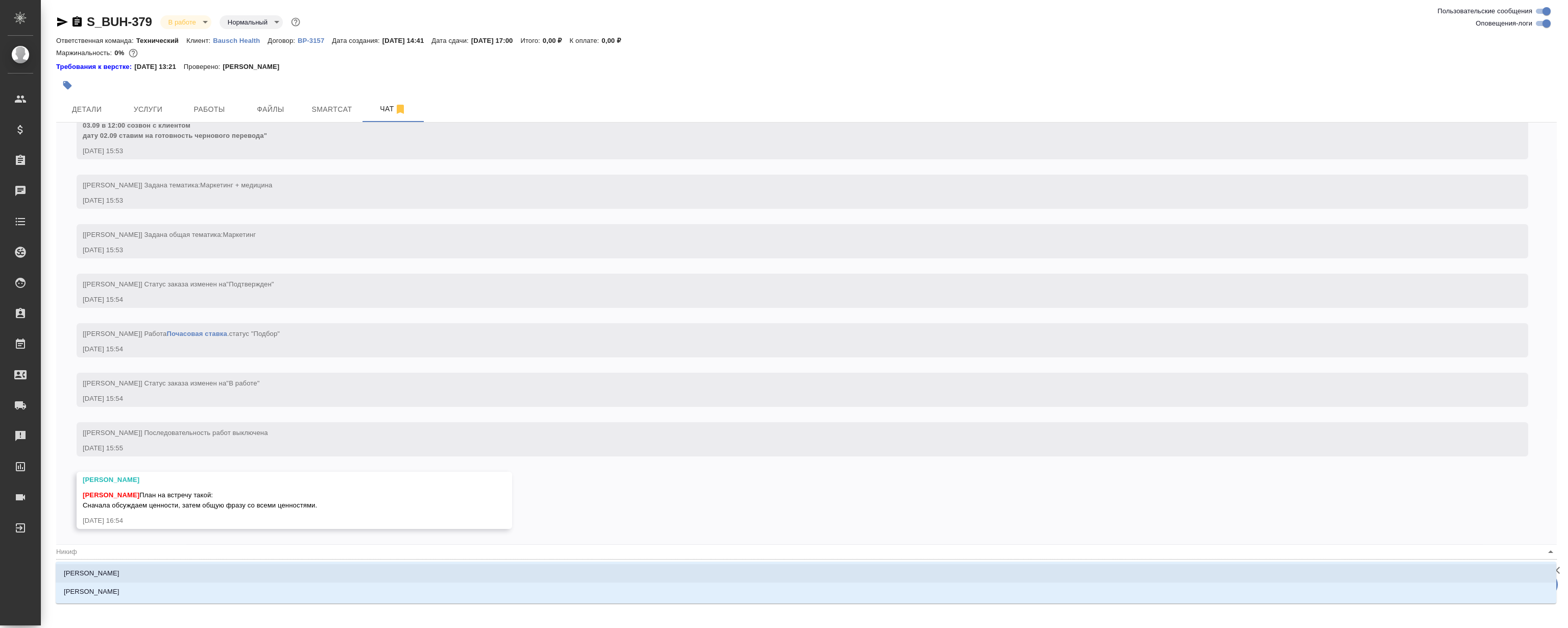
click at [150, 572] on li "Никифорова Валерия" at bounding box center [806, 574] width 1501 height 18
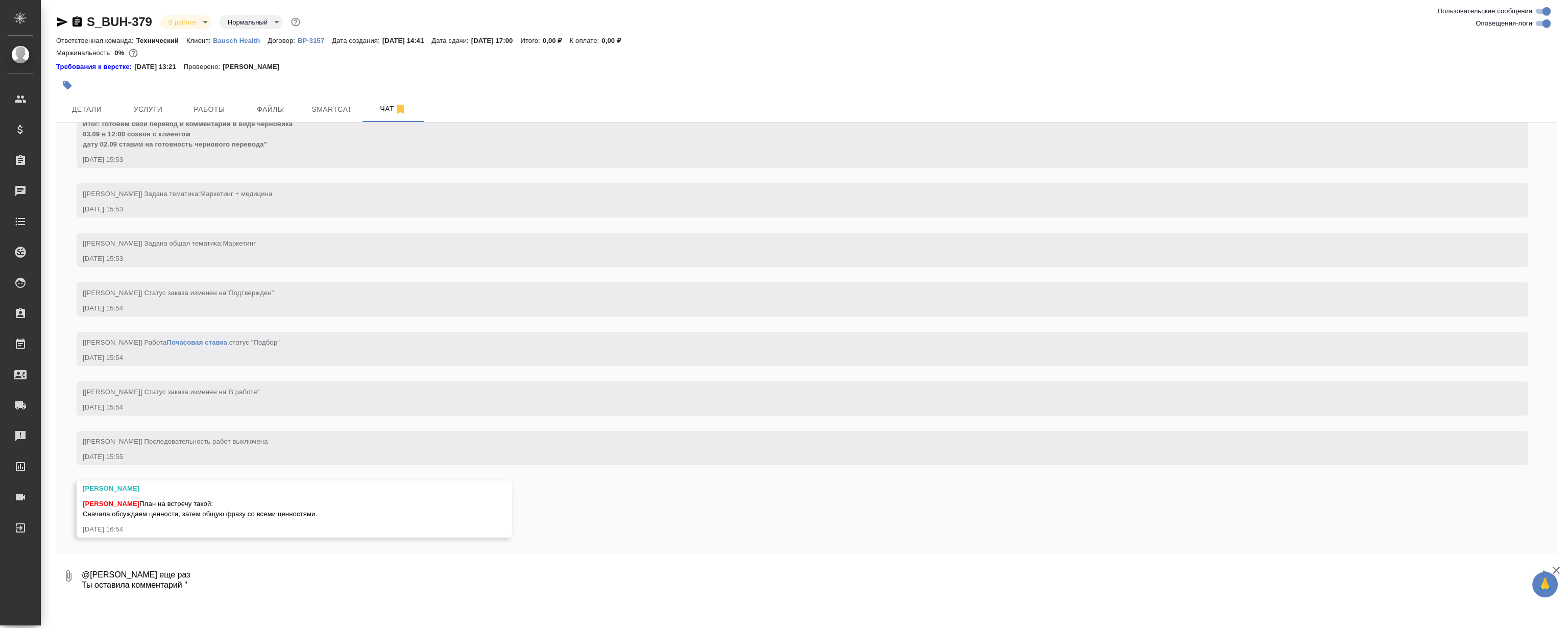
paste textarea "дату 02.09 ставим на готовность чернового перевода""
type textarea "@Никифорова Валерия Привет еще раз Ты оставила комментарий "дату 02.09 ставим н…"
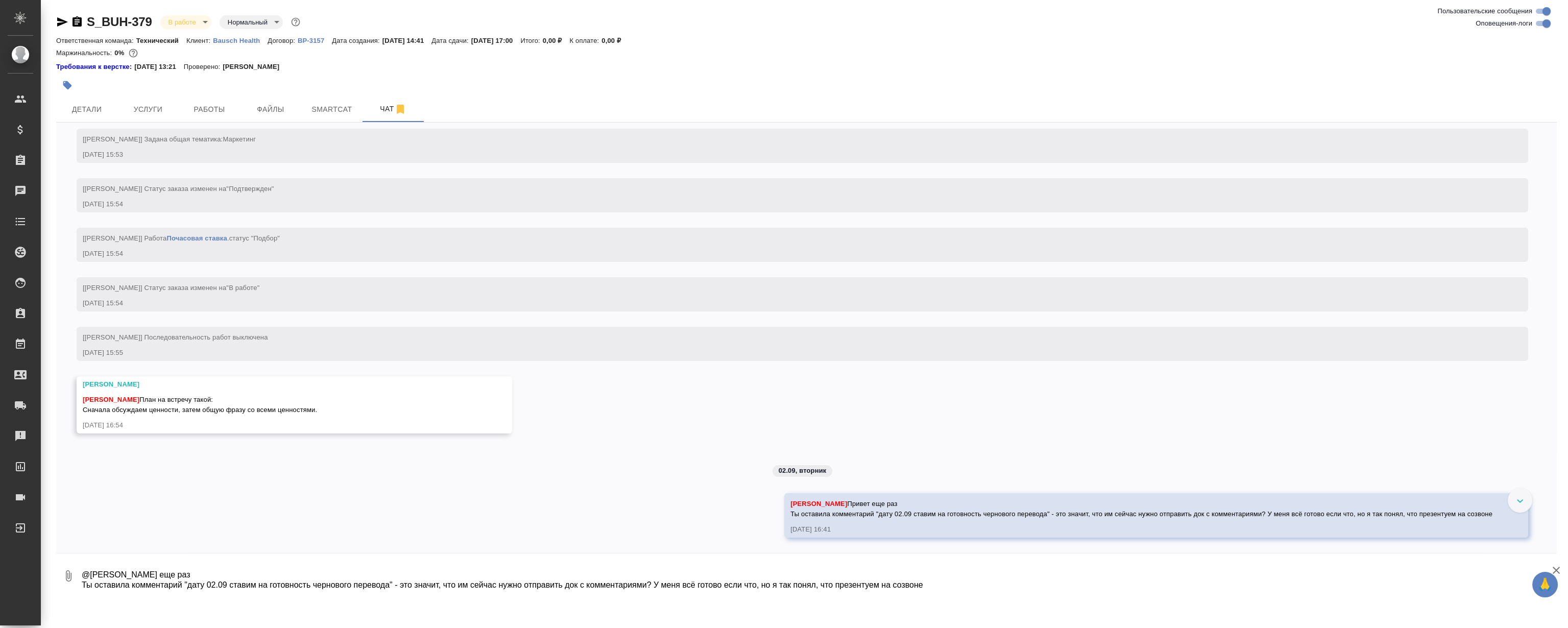
scroll to position [1636, 0]
click at [873, 311] on div "27.08, среда [Никифорова Валерия] Клиент оставил комментарий: "Расчет по словам…" at bounding box center [807, 337] width 1501 height 430
click at [697, 280] on div "[Муталимов Марк] Статус заказа изменен на "В работе"" at bounding box center [788, 286] width 1410 height 13
click at [221, 99] on button "Работы" at bounding box center [209, 110] width 61 height 26
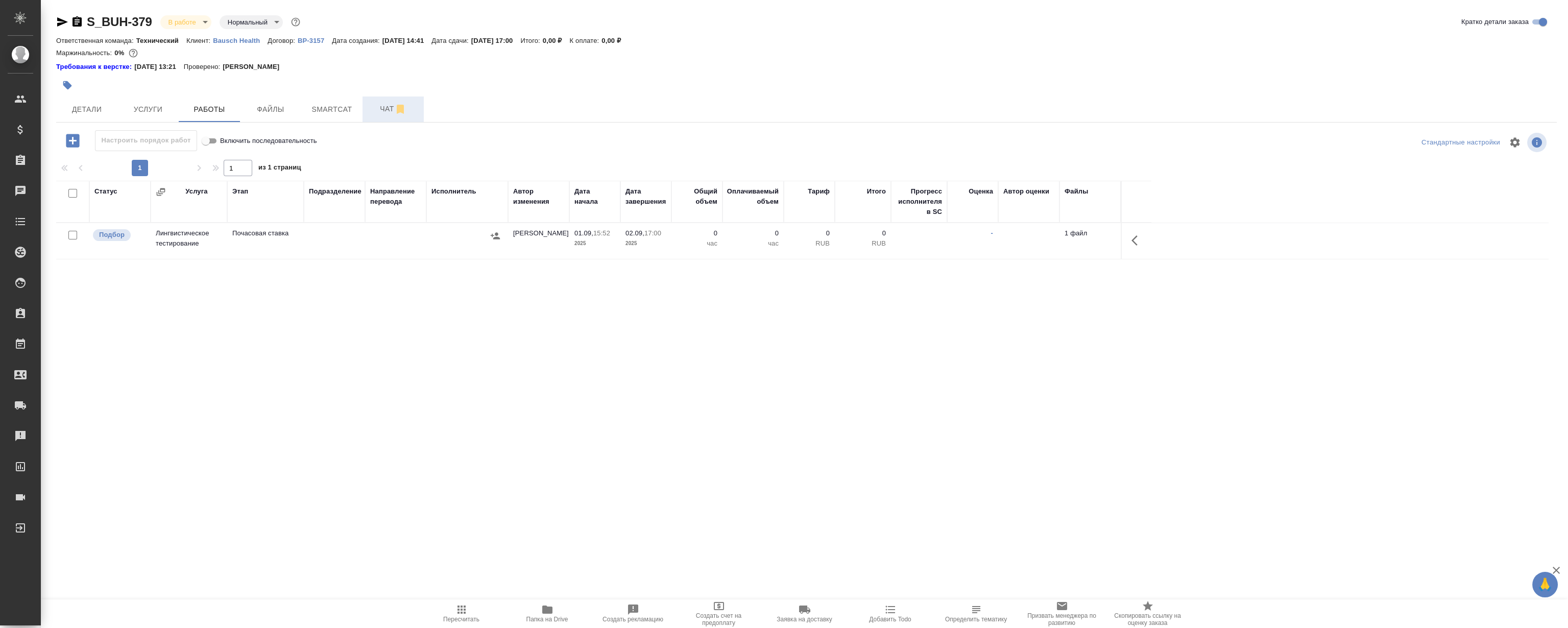
click at [370, 101] on button "Чат" at bounding box center [393, 110] width 61 height 26
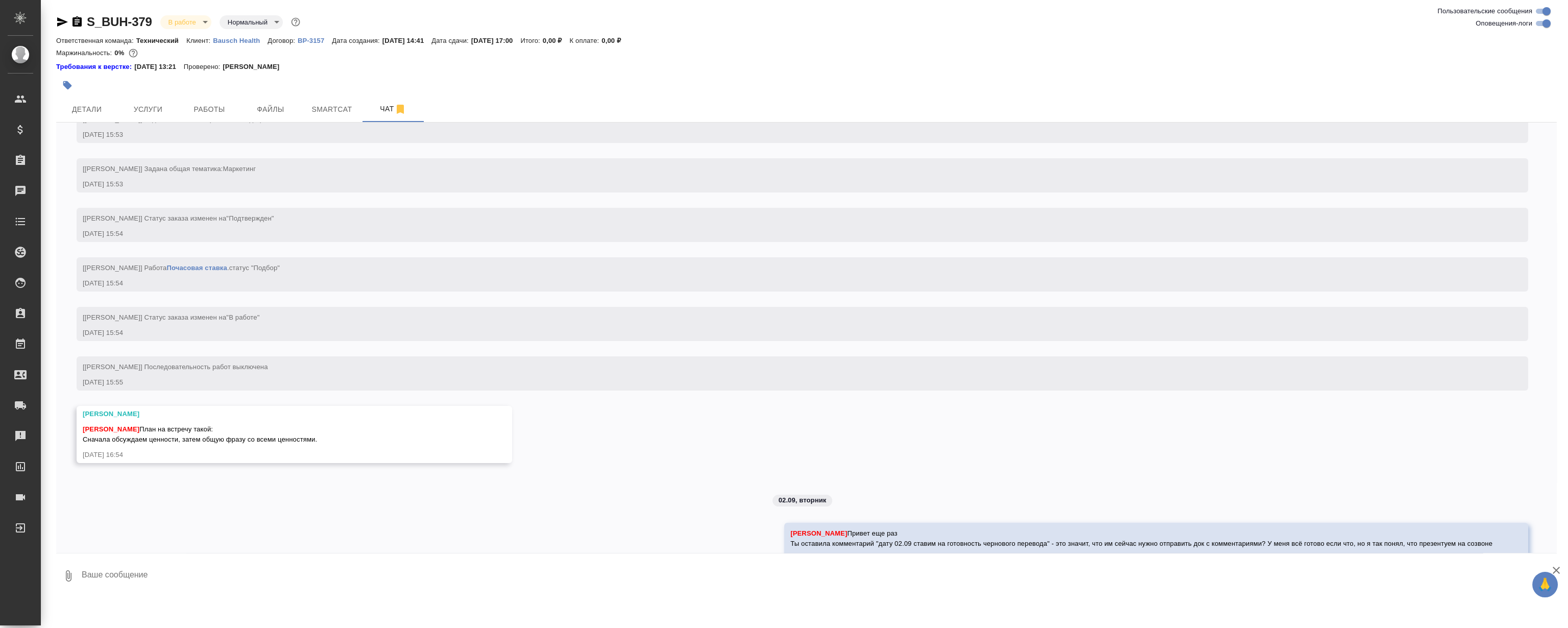
scroll to position [1636, 0]
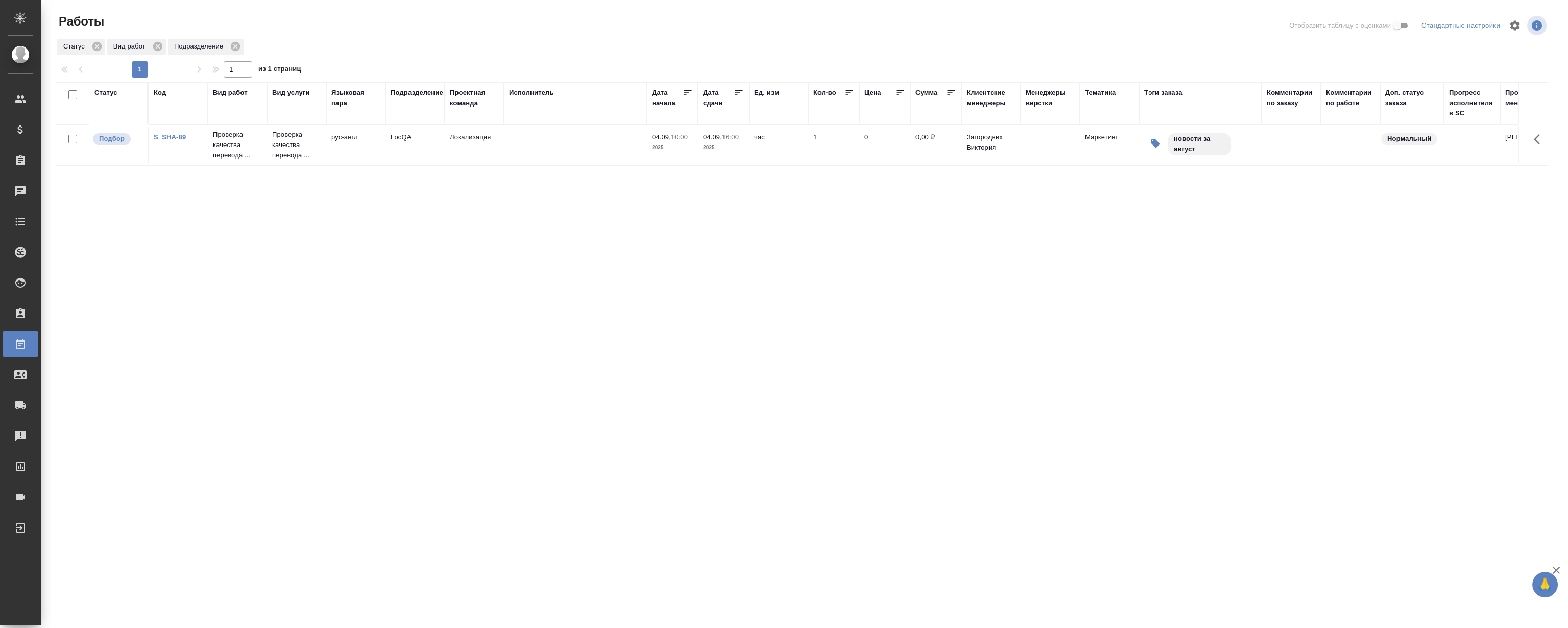
click at [499, 319] on div "Статус Код Вид работ Вид услуги Языковая пара Подразделение Проектная команда И…" at bounding box center [802, 266] width 1493 height 368
click at [174, 139] on link "S_SHA-89" at bounding box center [170, 137] width 32 height 8
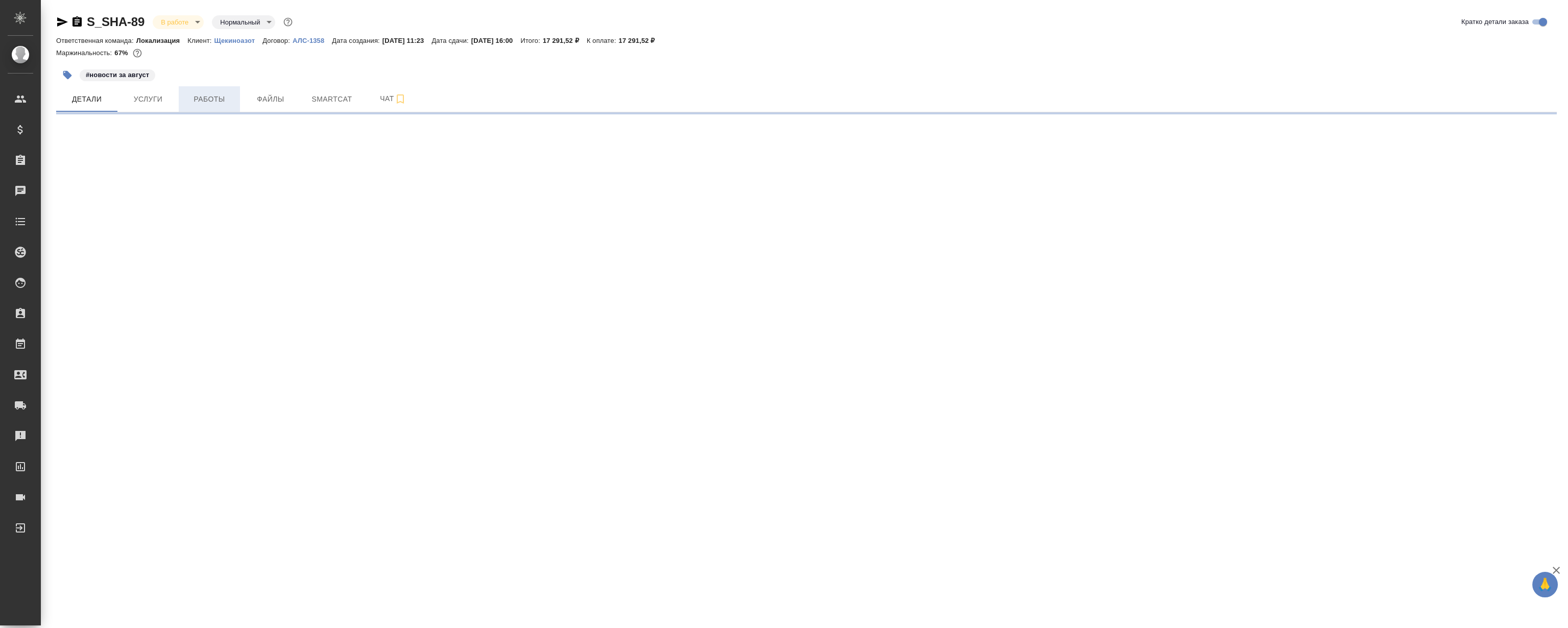
select select "RU"
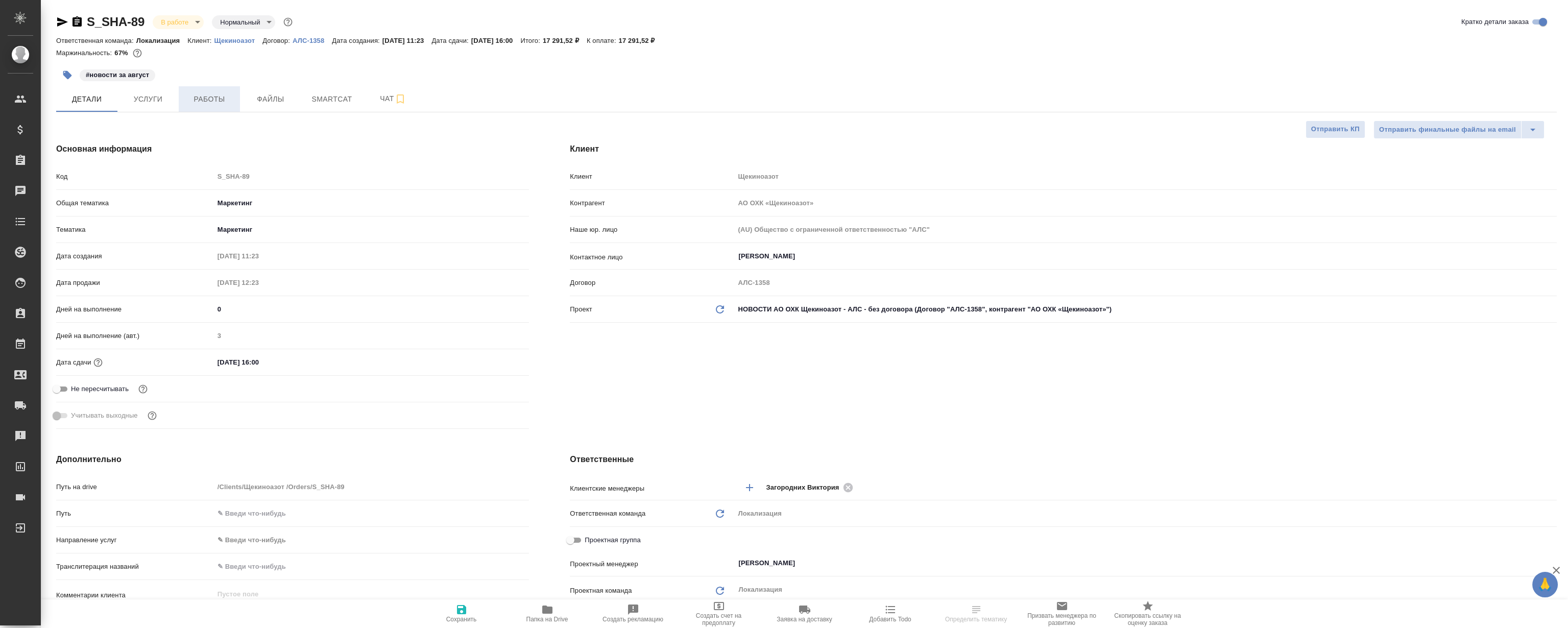
click at [193, 100] on span "Работы" at bounding box center [209, 99] width 49 height 13
type textarea "x"
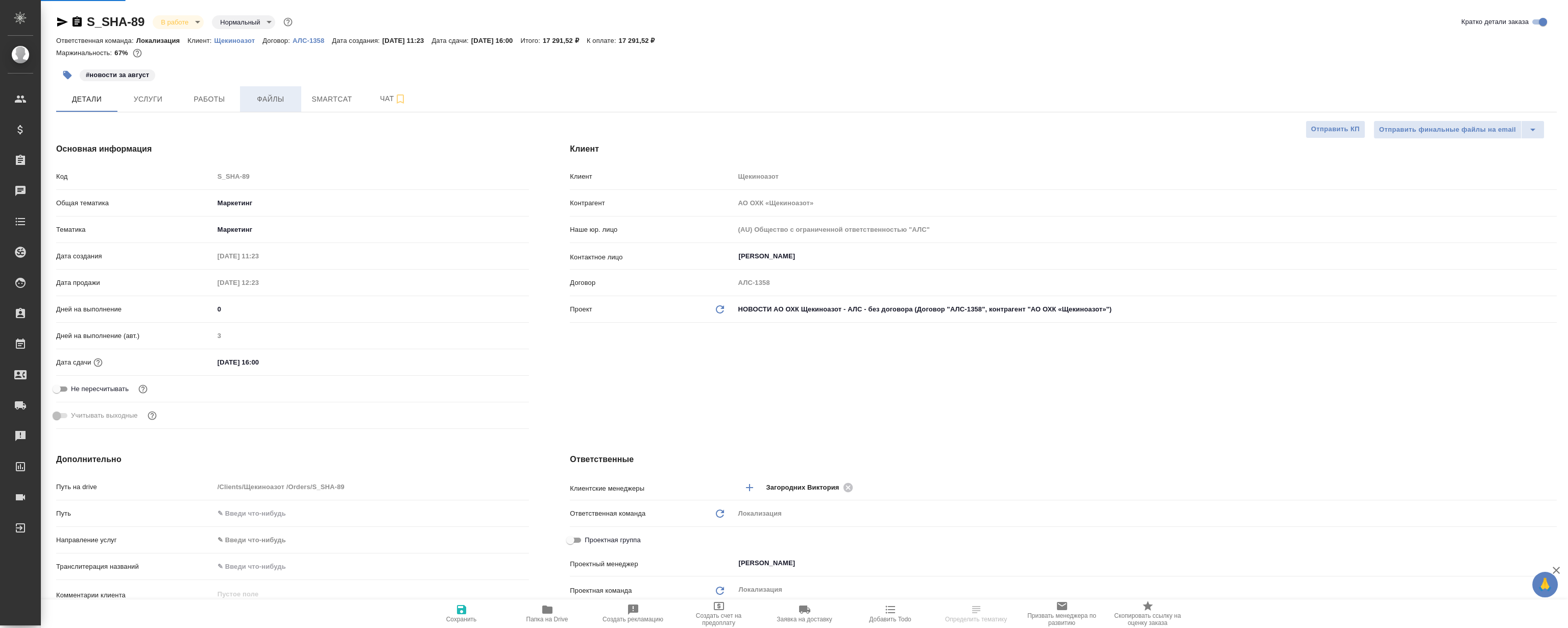
type textarea "x"
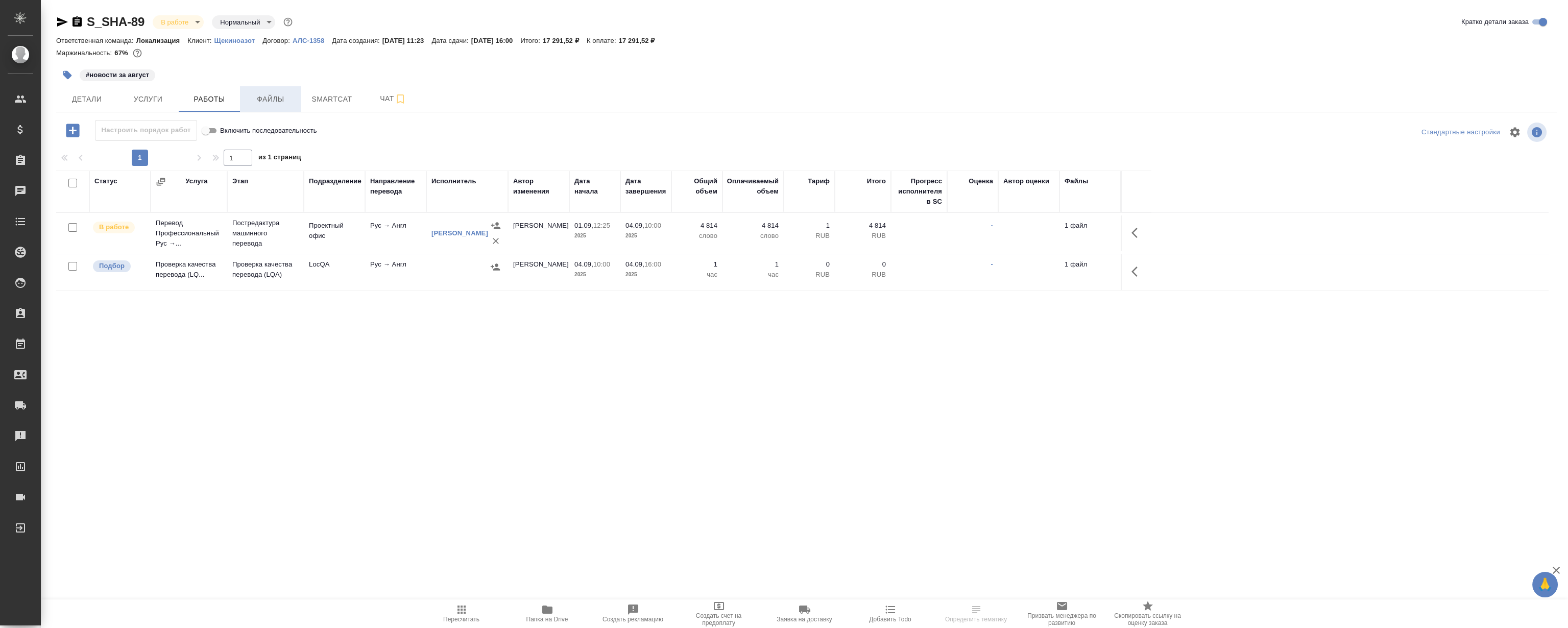
click at [266, 95] on span "Файлы" at bounding box center [271, 99] width 49 height 13
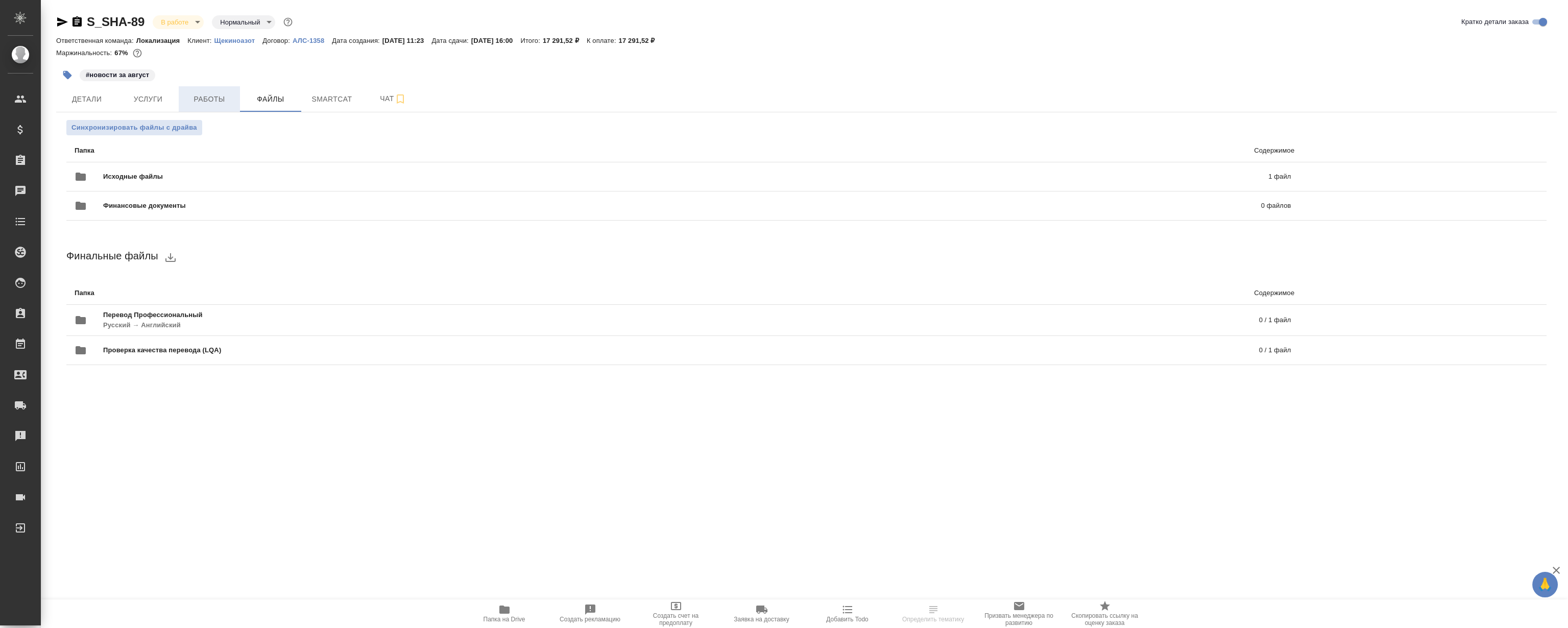
click at [223, 98] on span "Работы" at bounding box center [209, 99] width 49 height 13
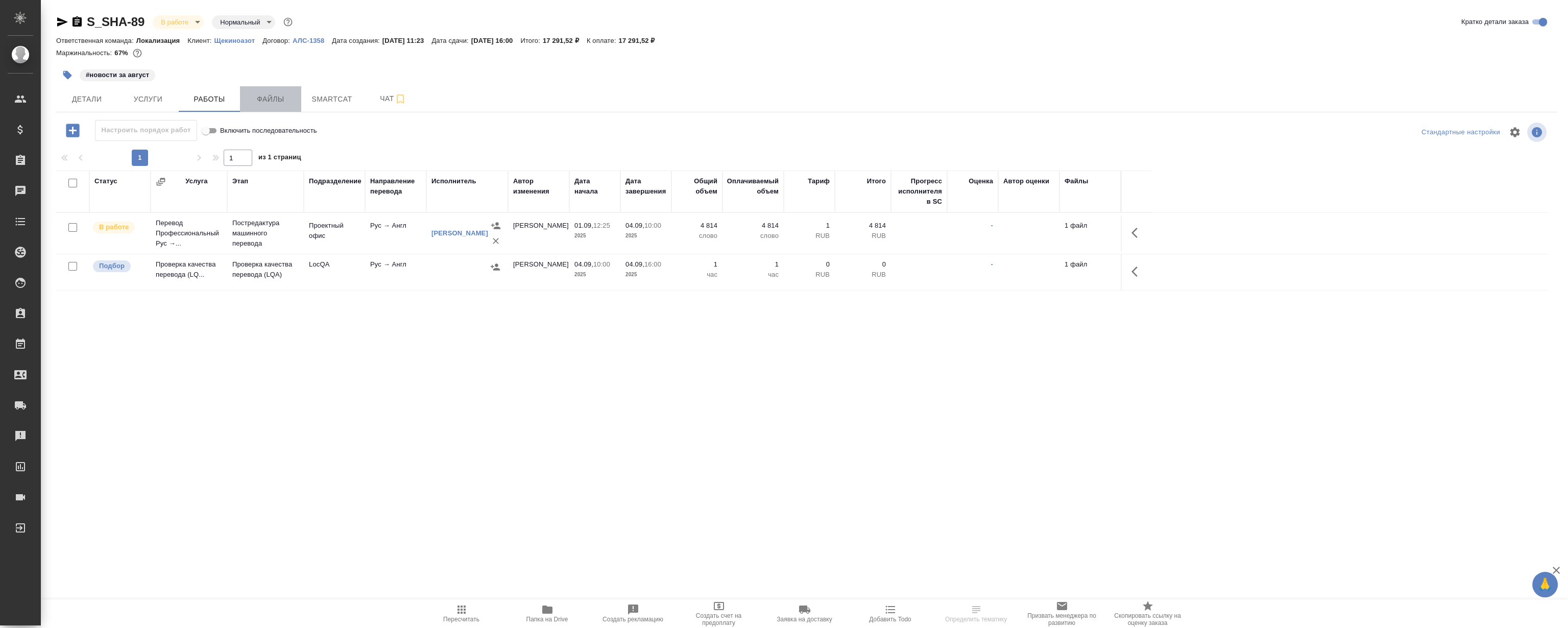
click at [266, 99] on span "Файлы" at bounding box center [271, 99] width 49 height 13
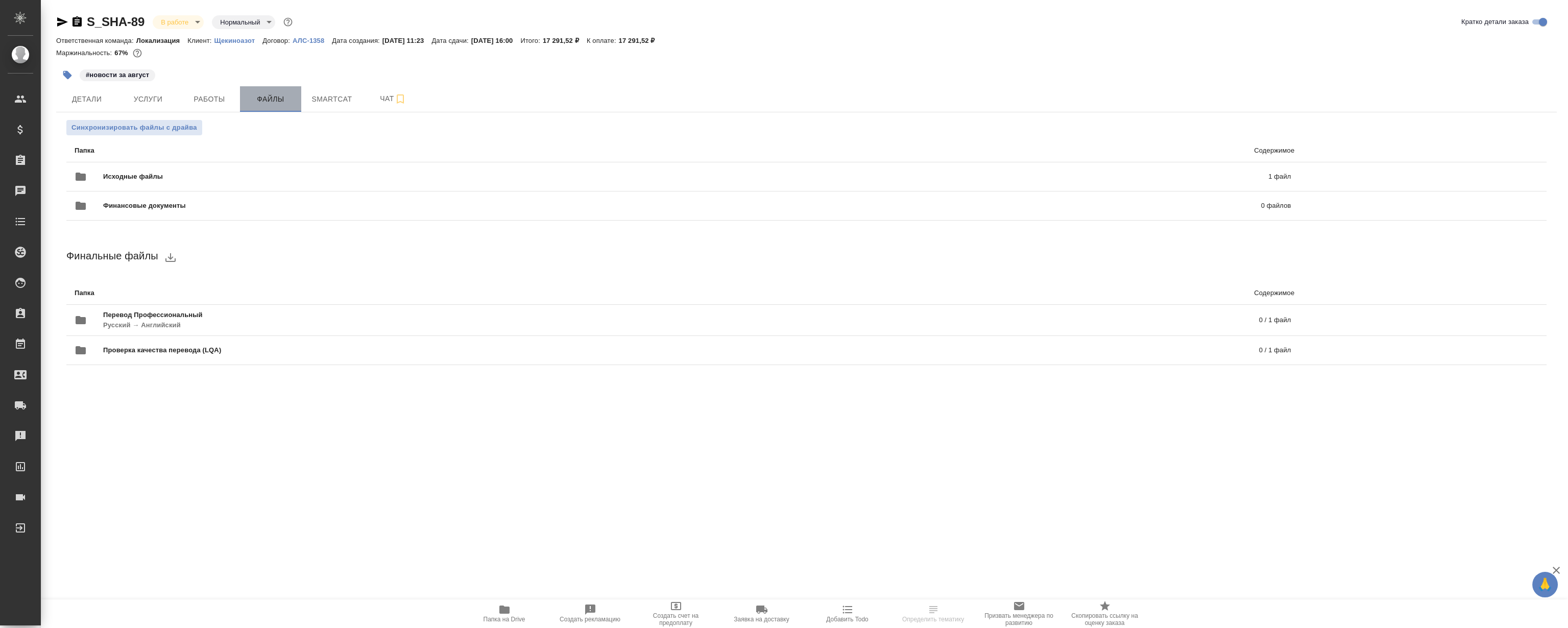
click at [242, 102] on button "Файлы" at bounding box center [271, 99] width 61 height 26
click at [222, 102] on span "Работы" at bounding box center [209, 99] width 49 height 13
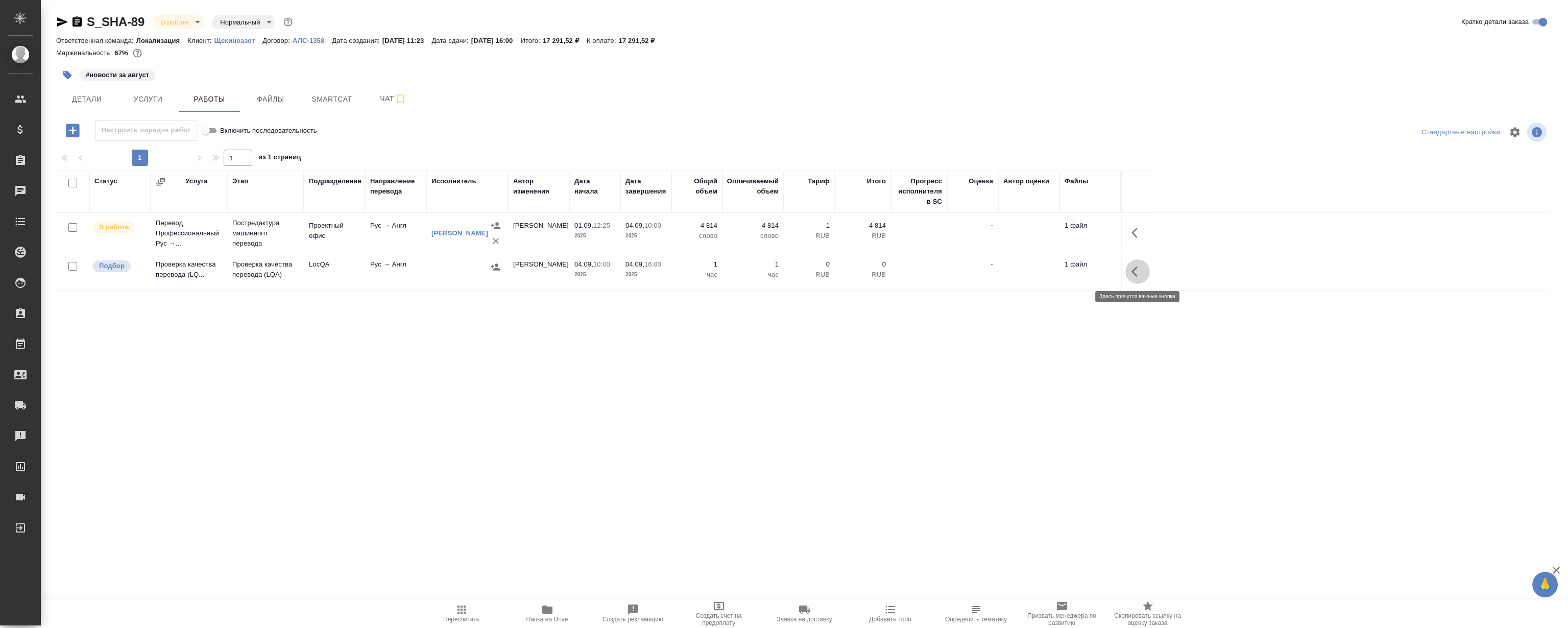
click at [1139, 278] on button "button" at bounding box center [1138, 272] width 24 height 24
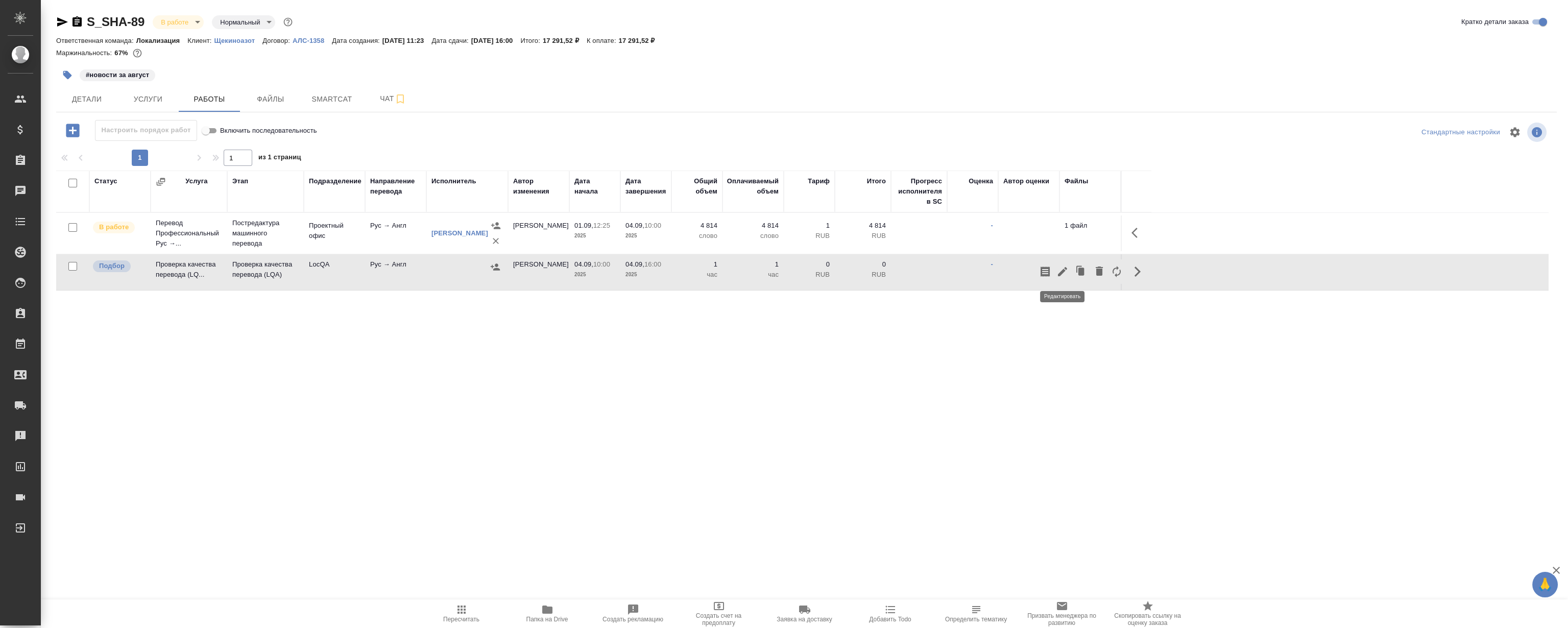
click at [1062, 276] on icon "button" at bounding box center [1062, 272] width 12 height 12
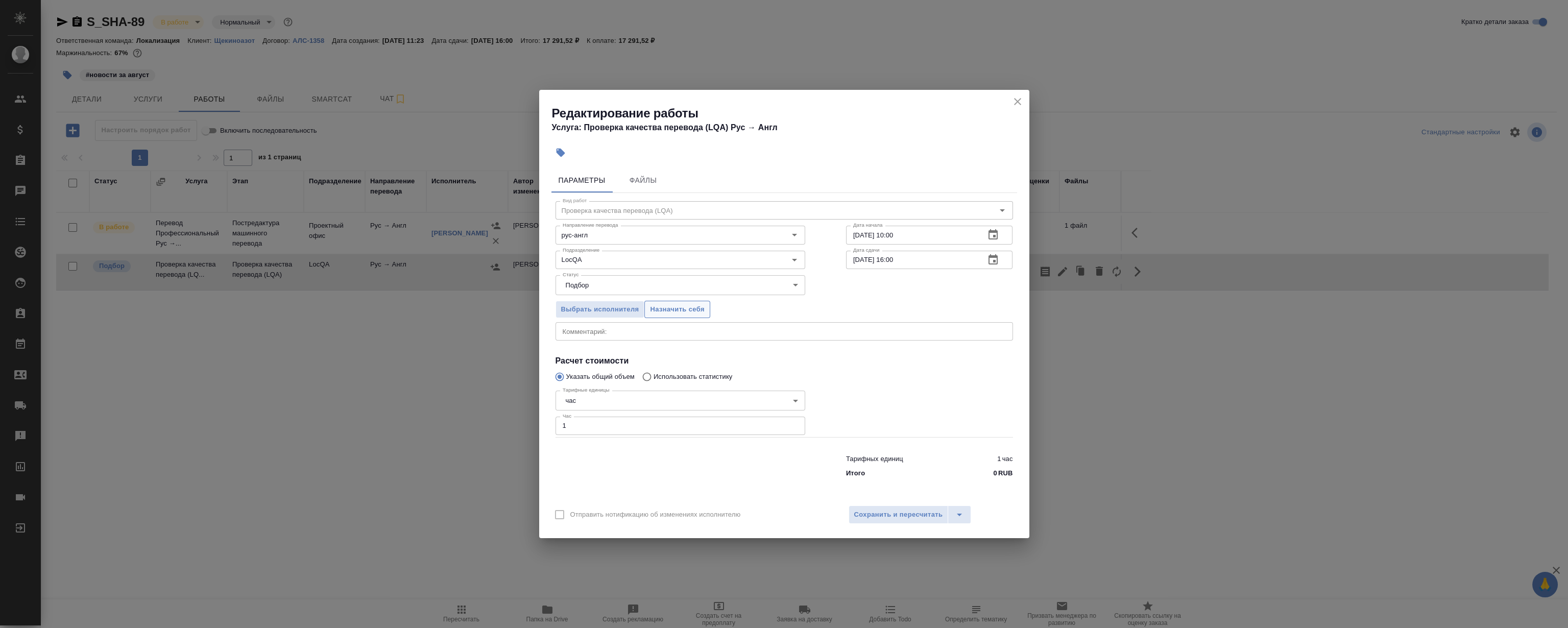
click at [679, 308] on span "Назначить себя" at bounding box center [677, 309] width 54 height 12
click at [1015, 99] on icon "close" at bounding box center [1018, 102] width 7 height 7
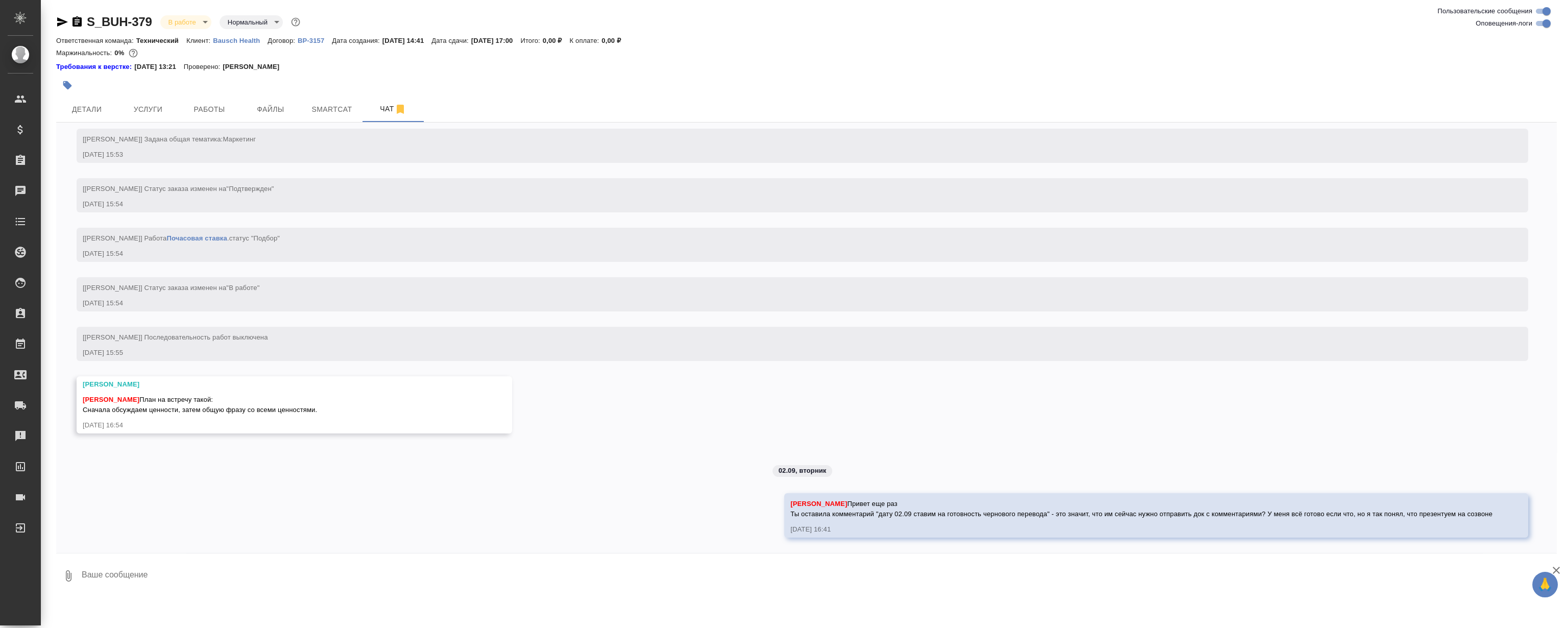
scroll to position [1636, 0]
click at [536, 368] on div "27.08, [DATE] [[PERSON_NAME] оставил комментарий: "Расчет по словам с повторами…" at bounding box center [807, 337] width 1501 height 430
click at [510, 572] on textarea at bounding box center [819, 576] width 1476 height 35
click at [641, 573] on textarea at bounding box center [819, 576] width 1476 height 35
click at [680, 410] on div "27.08, [DATE] [[PERSON_NAME] оставил комментарий: "Расчет по словам с повторами…" at bounding box center [807, 337] width 1501 height 430
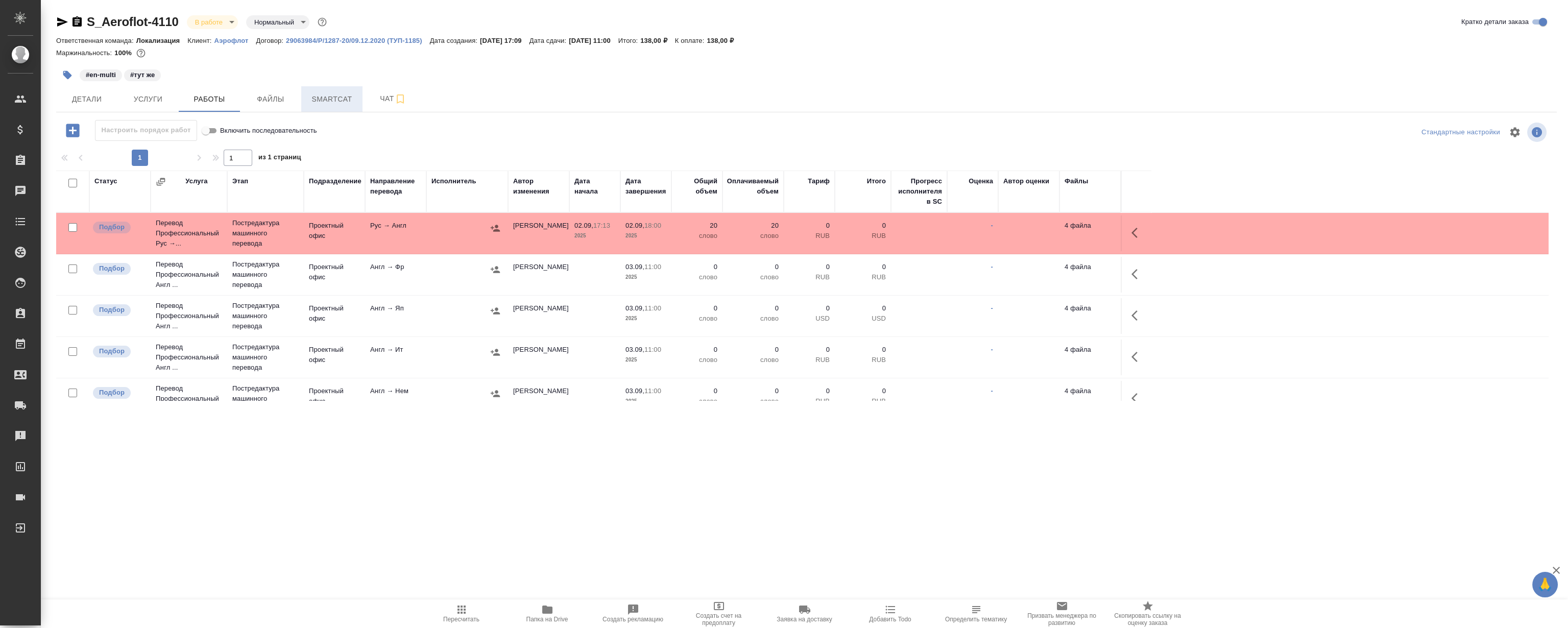
click at [329, 108] on button "Smartcat" at bounding box center [332, 99] width 61 height 26
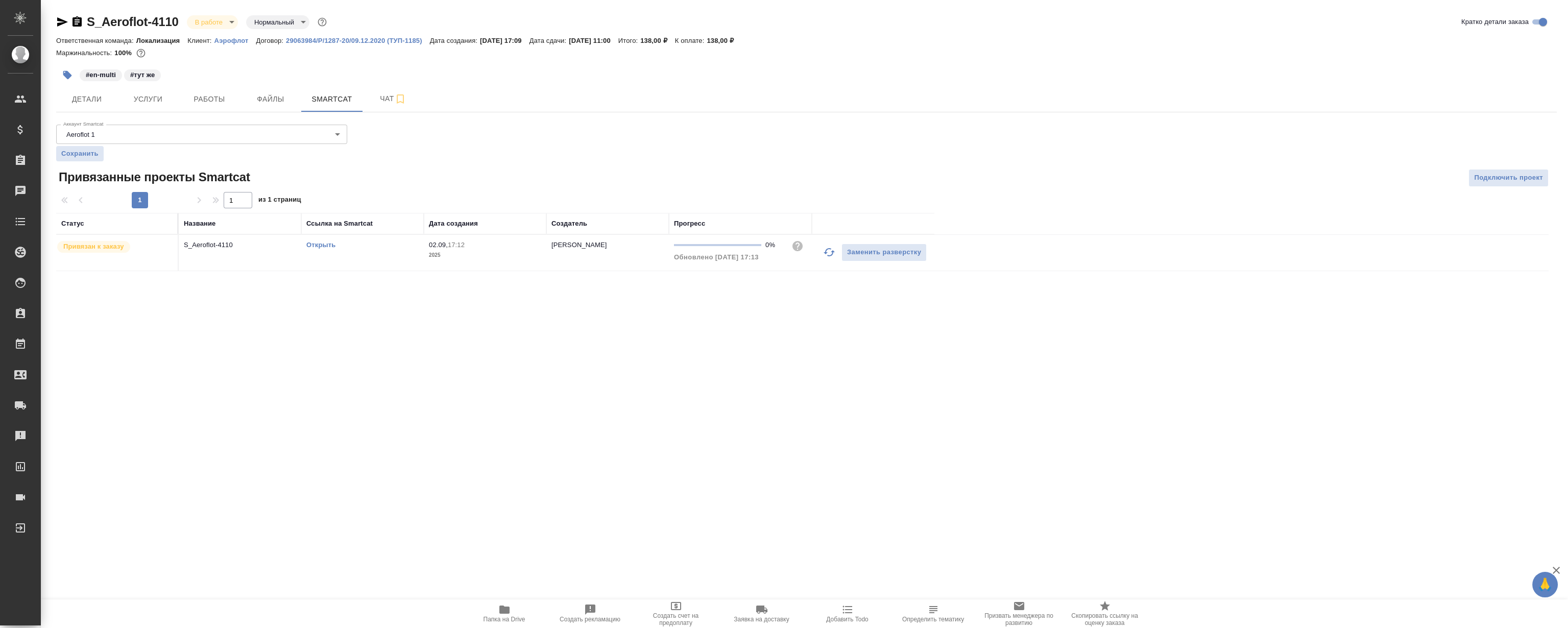
click at [324, 245] on link "Открыть" at bounding box center [321, 245] width 29 height 8
click at [215, 108] on button "Работы" at bounding box center [209, 99] width 61 height 26
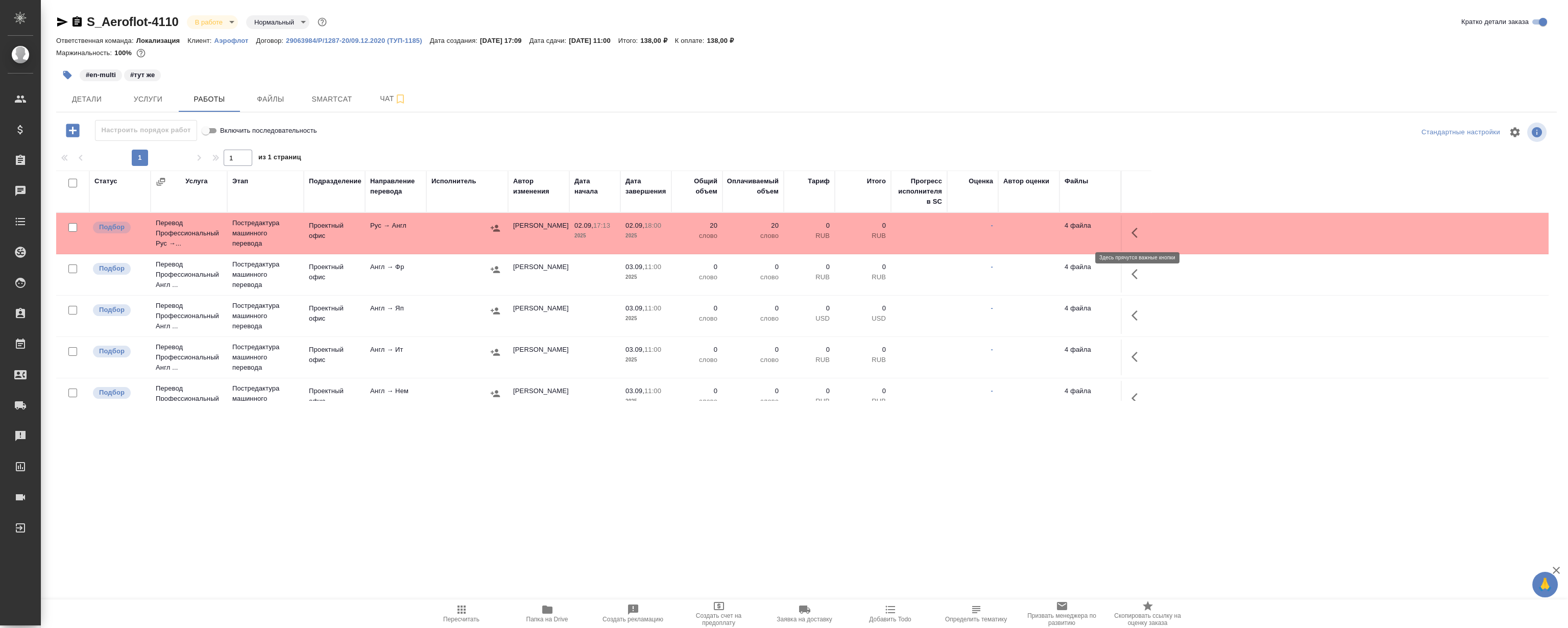
click at [1130, 231] on button "button" at bounding box center [1138, 233] width 24 height 24
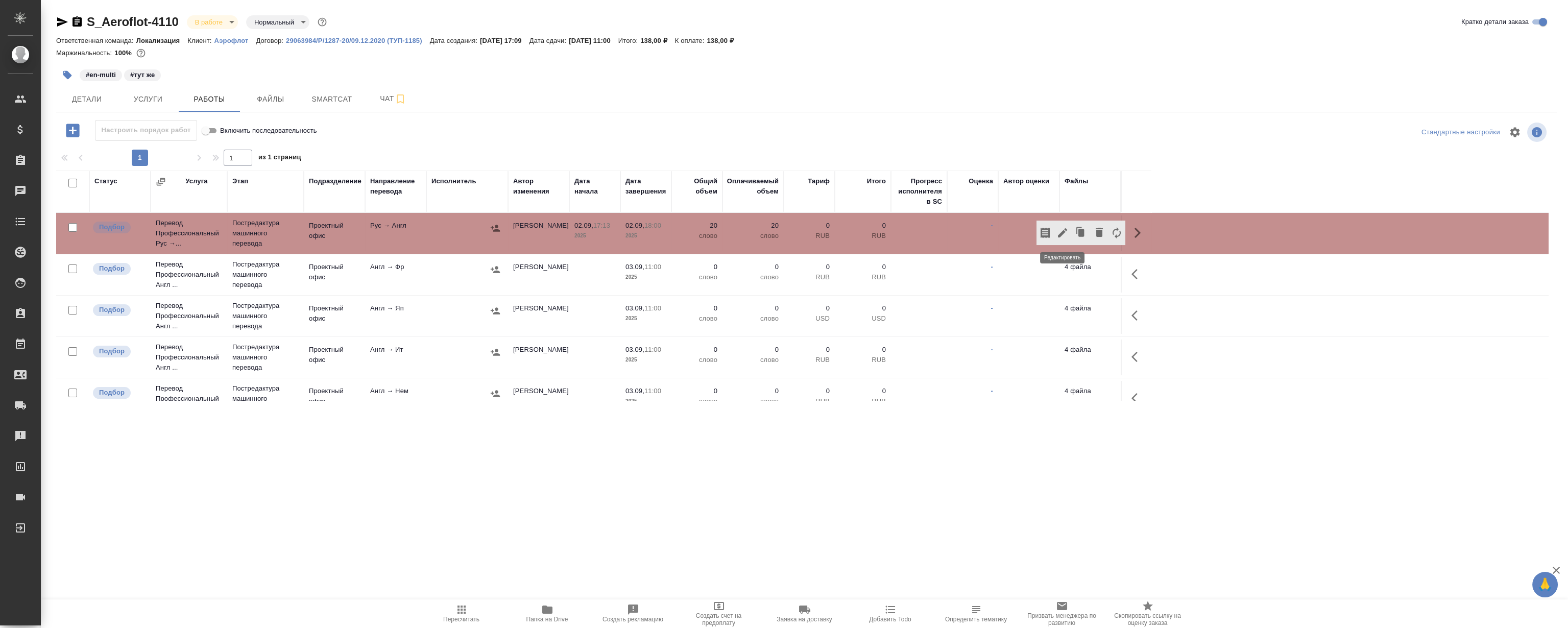
click at [1062, 234] on icon "button" at bounding box center [1062, 233] width 9 height 9
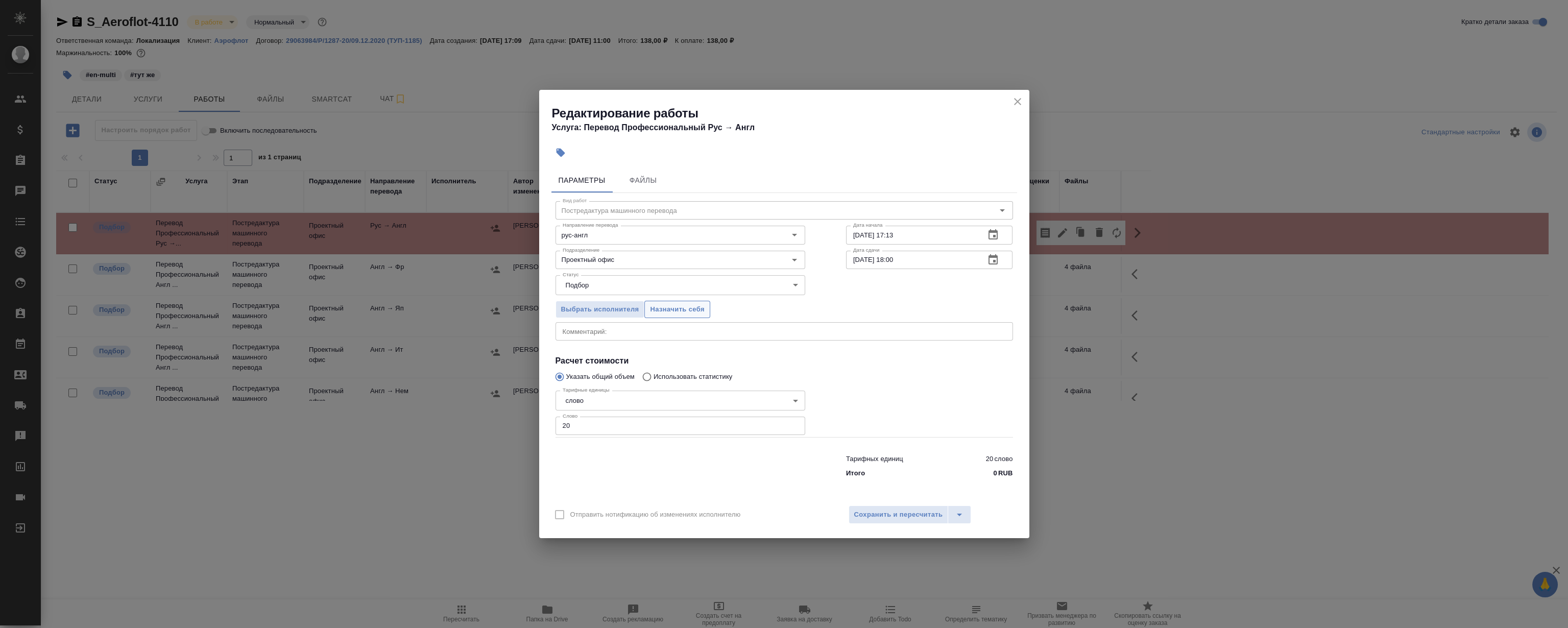
click at [669, 314] on span "Назначить себя" at bounding box center [677, 309] width 54 height 12
click at [1019, 105] on icon "close" at bounding box center [1018, 102] width 12 height 12
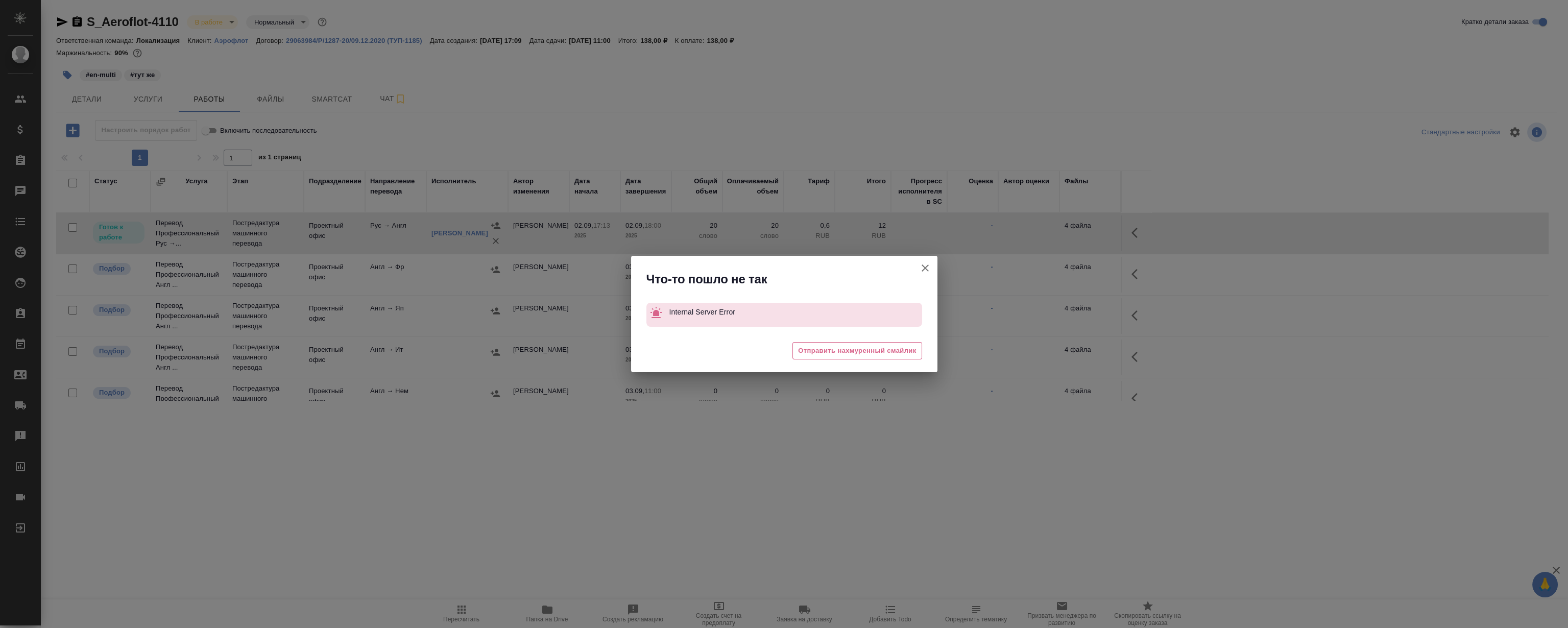
click at [1133, 232] on div "Что-то пошло не так Internal Server Error 🥲 Отправить нахмуренный смайлик" at bounding box center [784, 314] width 1568 height 628
drag, startPoint x: 920, startPoint y: 273, endPoint x: 933, endPoint y: 272, distance: 13.0
click at [923, 273] on icon "button" at bounding box center [925, 268] width 12 height 12
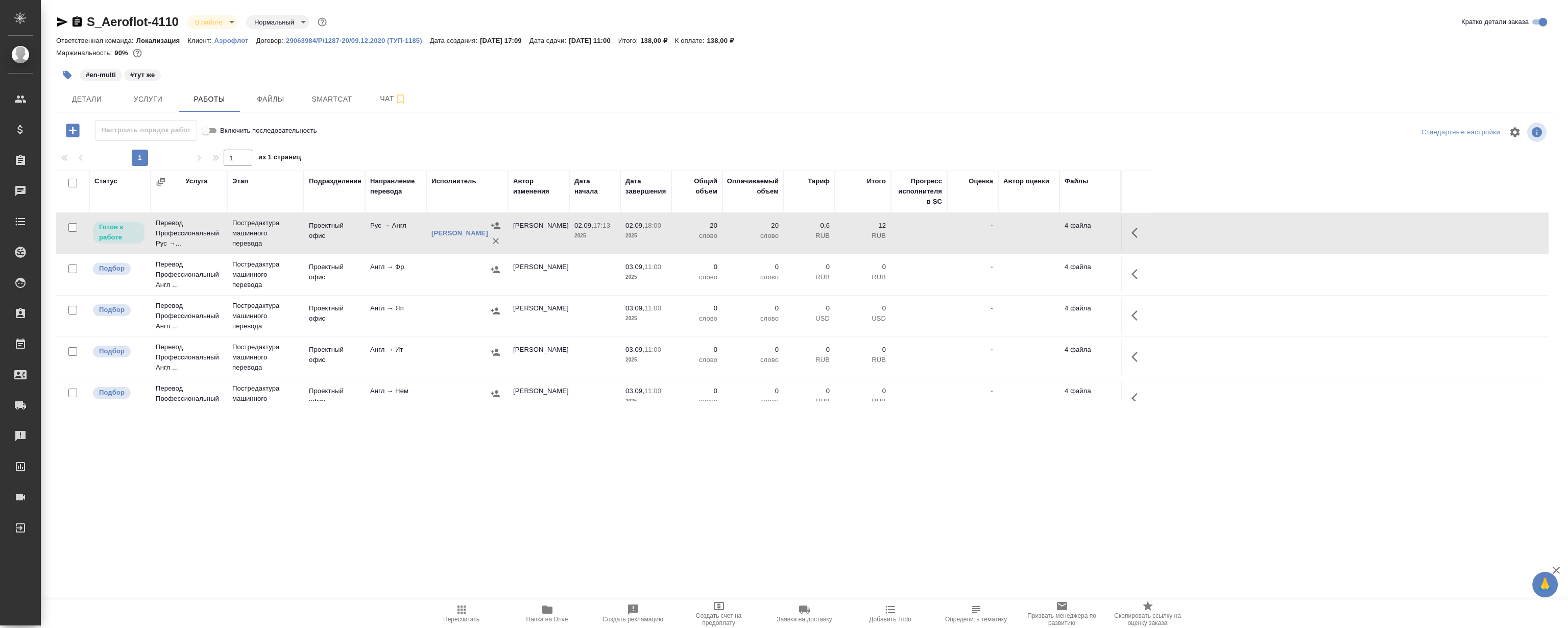
click at [1136, 231] on icon "button" at bounding box center [1138, 233] width 12 height 12
click at [1064, 231] on icon "button" at bounding box center [1062, 233] width 9 height 9
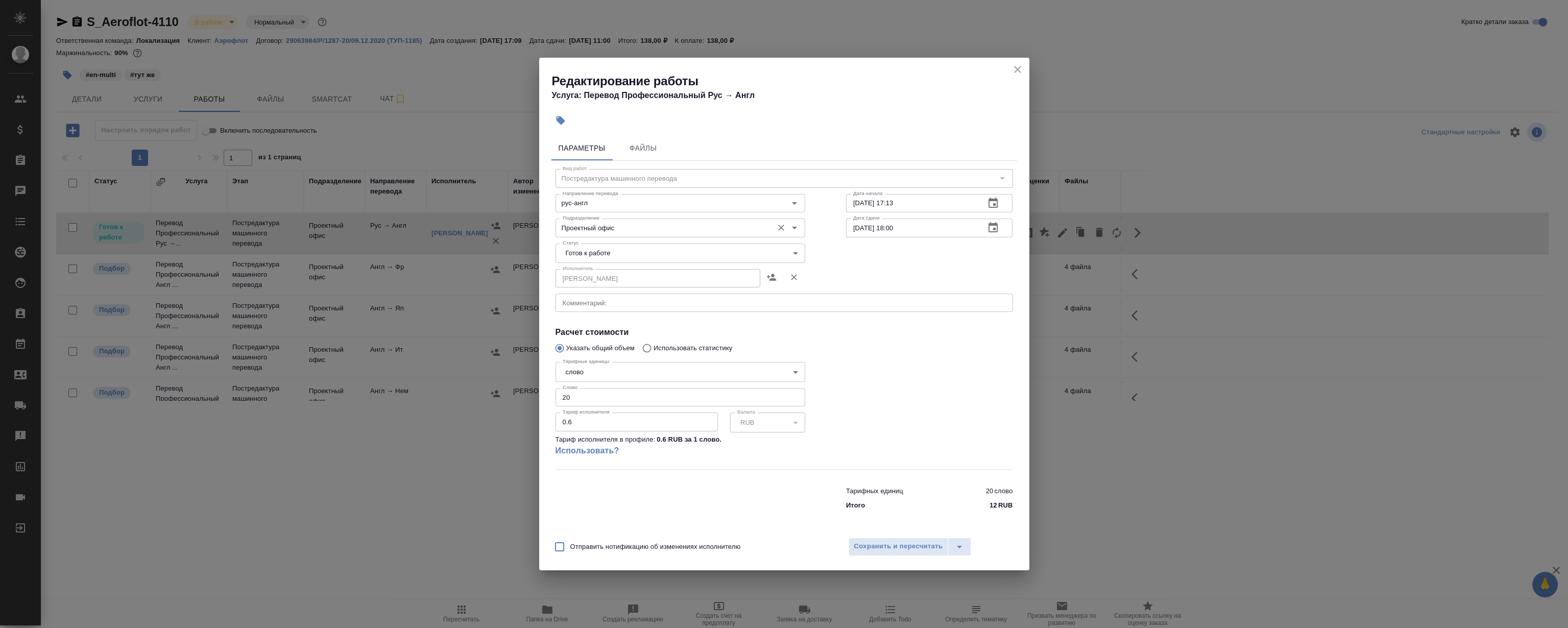
click at [649, 230] on input "Проектный офис" at bounding box center [663, 228] width 209 height 12
click at [609, 253] on li "LocQA" at bounding box center [680, 251] width 250 height 18
type input "LocQA"
drag, startPoint x: 609, startPoint y: 252, endPoint x: 591, endPoint y: 277, distance: 30.8
click at [609, 252] on body "🙏 .cls-1 fill:#fff; AWATERA Magerramov Ruslan Клиенты Спецификации Заказы 0 Чат…" at bounding box center [784, 314] width 1568 height 628
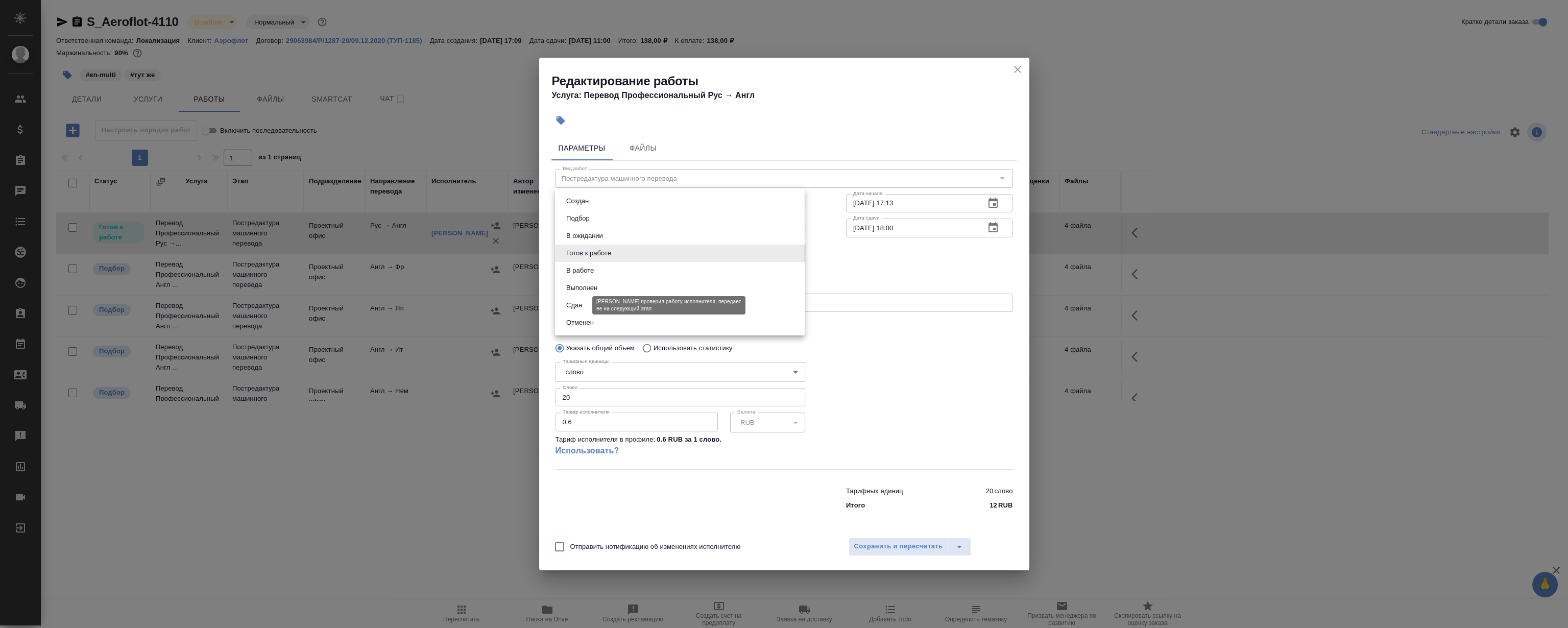
click at [580, 304] on button "Сдан" at bounding box center [574, 305] width 22 height 11
type input "closed"
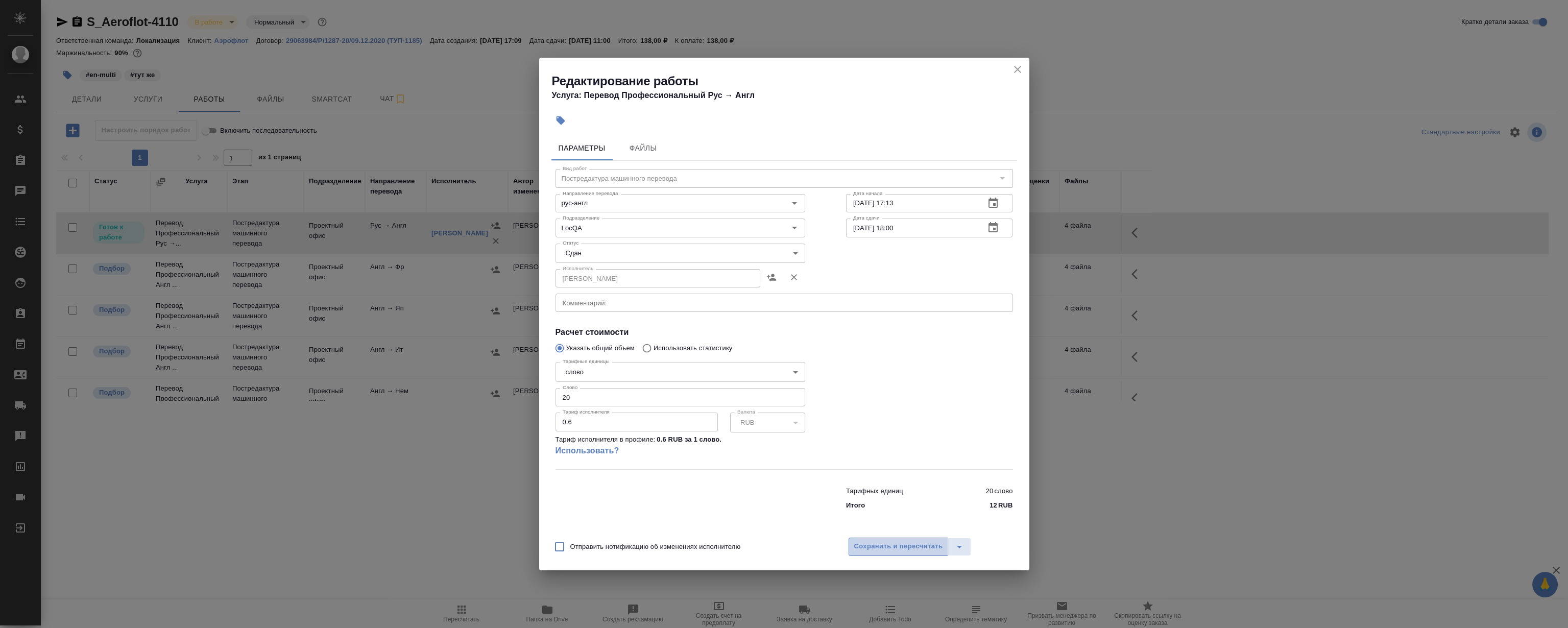
click at [868, 545] on span "Сохранить и пересчитать" at bounding box center [898, 547] width 89 height 12
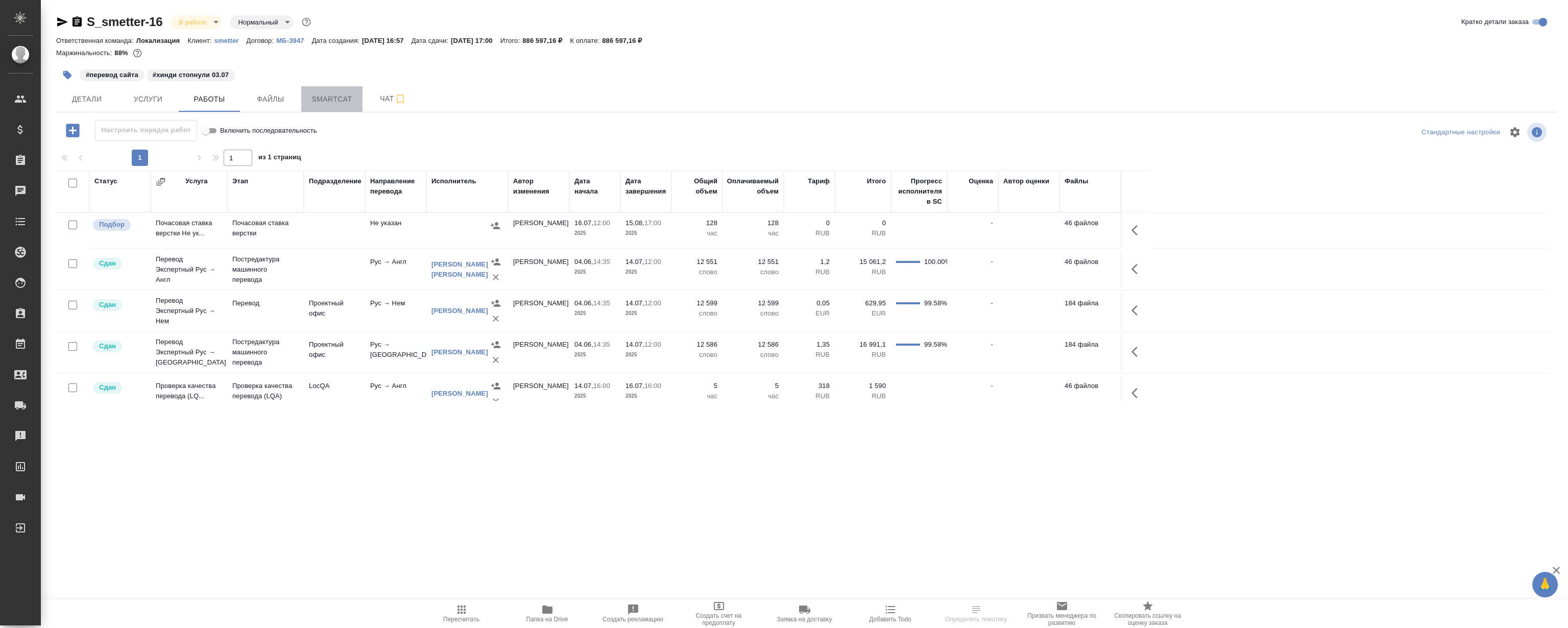
click at [319, 103] on span "Smartcat" at bounding box center [332, 99] width 49 height 13
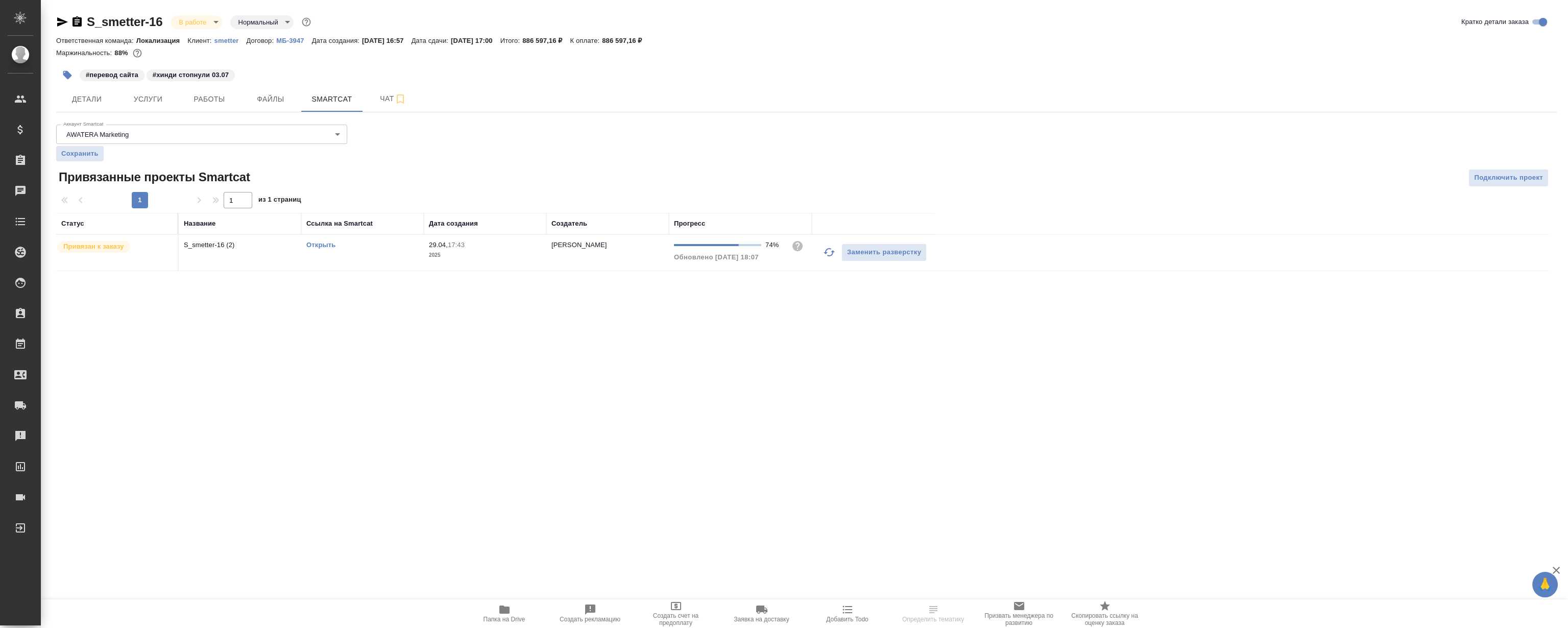
click at [322, 246] on link "Открыть" at bounding box center [321, 245] width 29 height 8
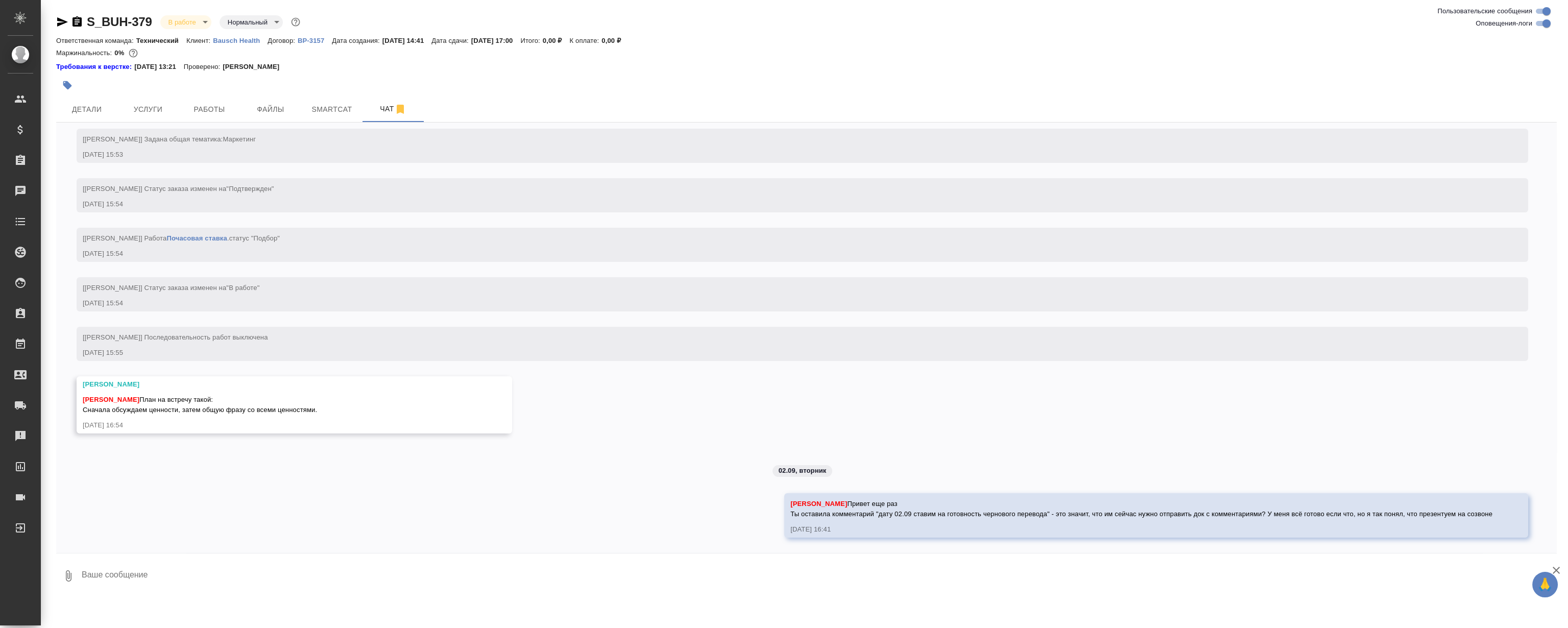
scroll to position [1636, 0]
